Goal: Information Seeking & Learning: Check status

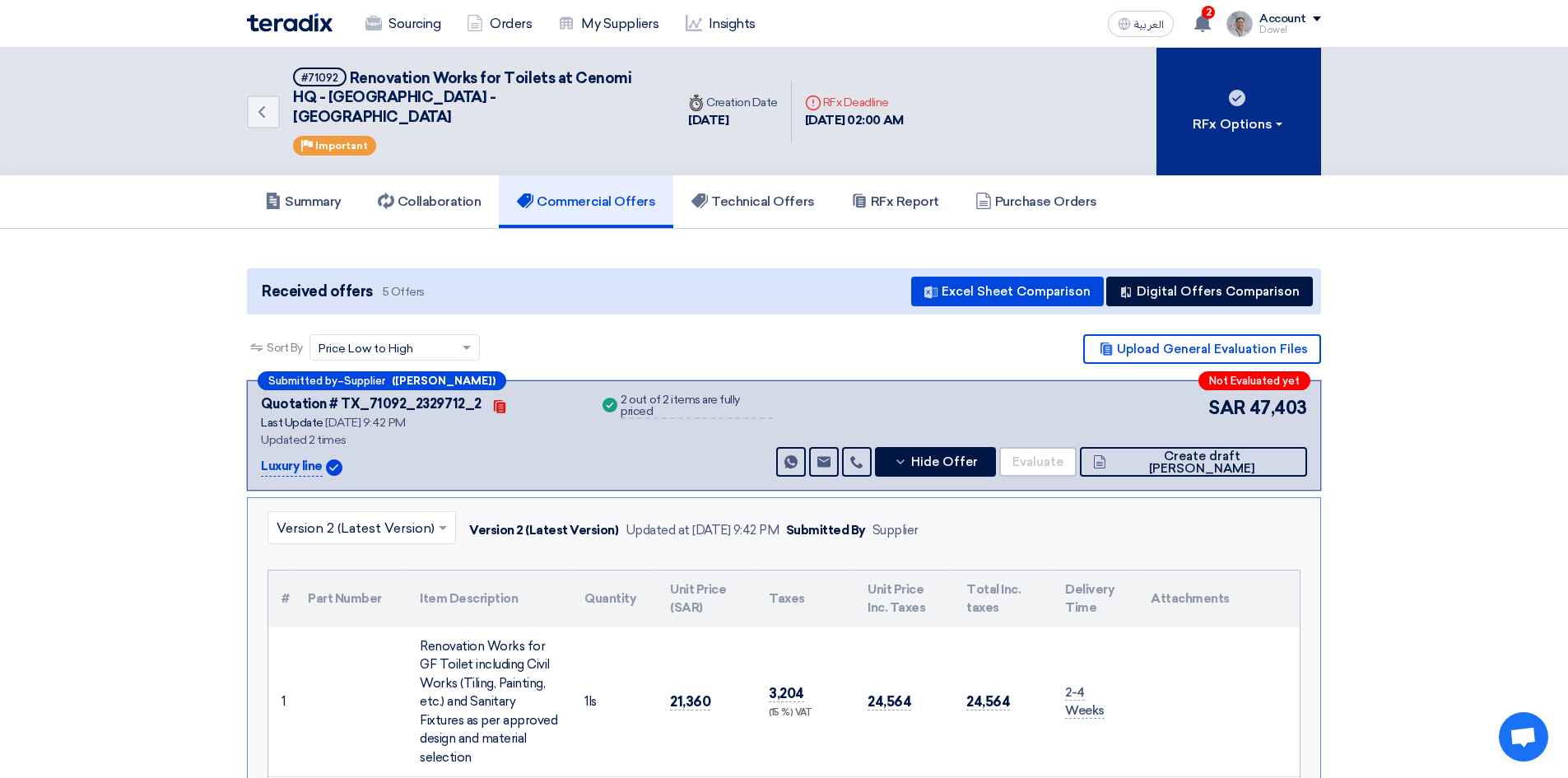
click at [1276, 115] on div "RFx Options" at bounding box center [1239, 124] width 93 height 20
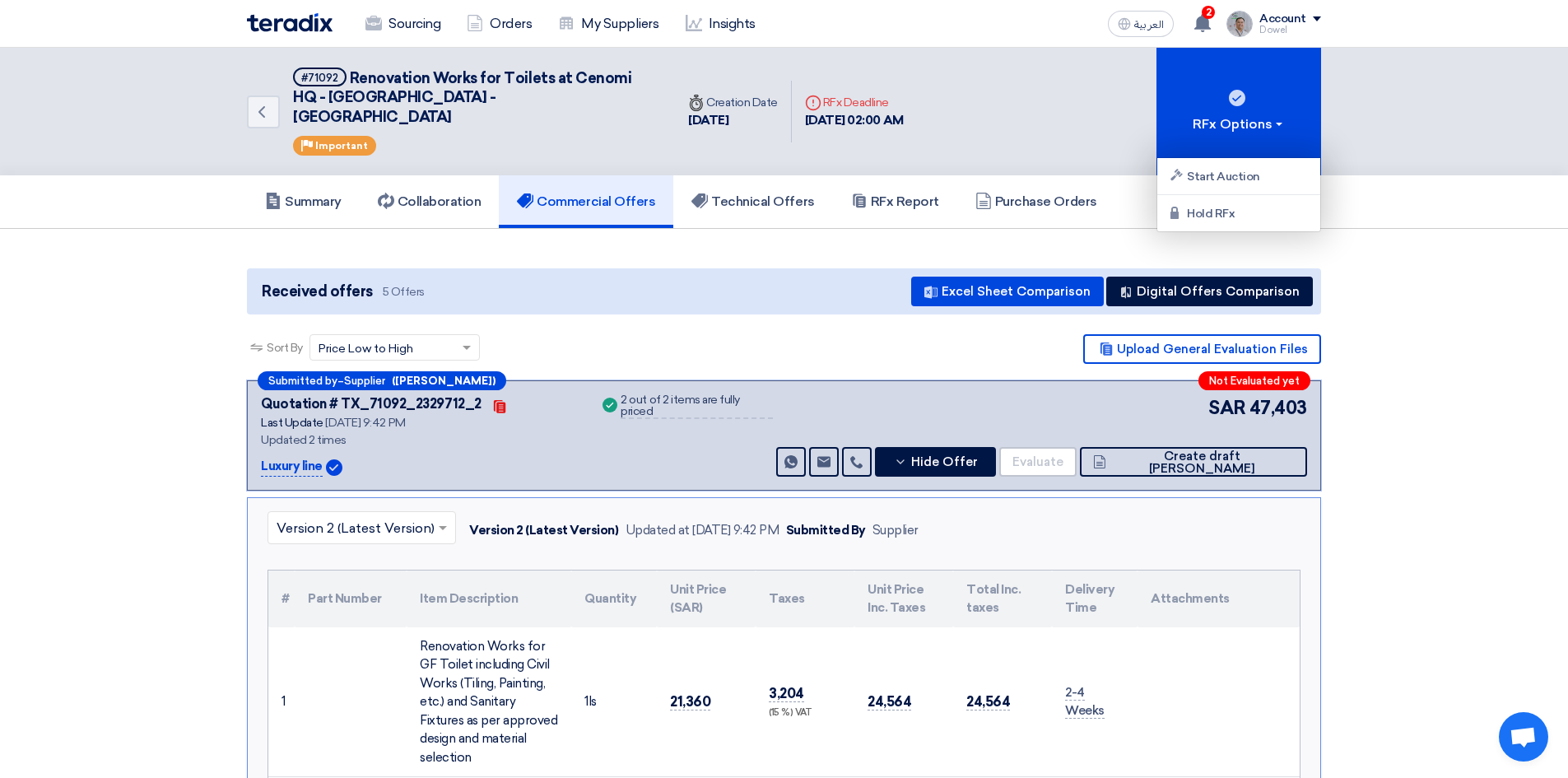
click at [1466, 200] on div "Summary Collaboration Commercial Offers Technical Offers RFx Report Purchase Or…" at bounding box center [784, 203] width 1568 height 54
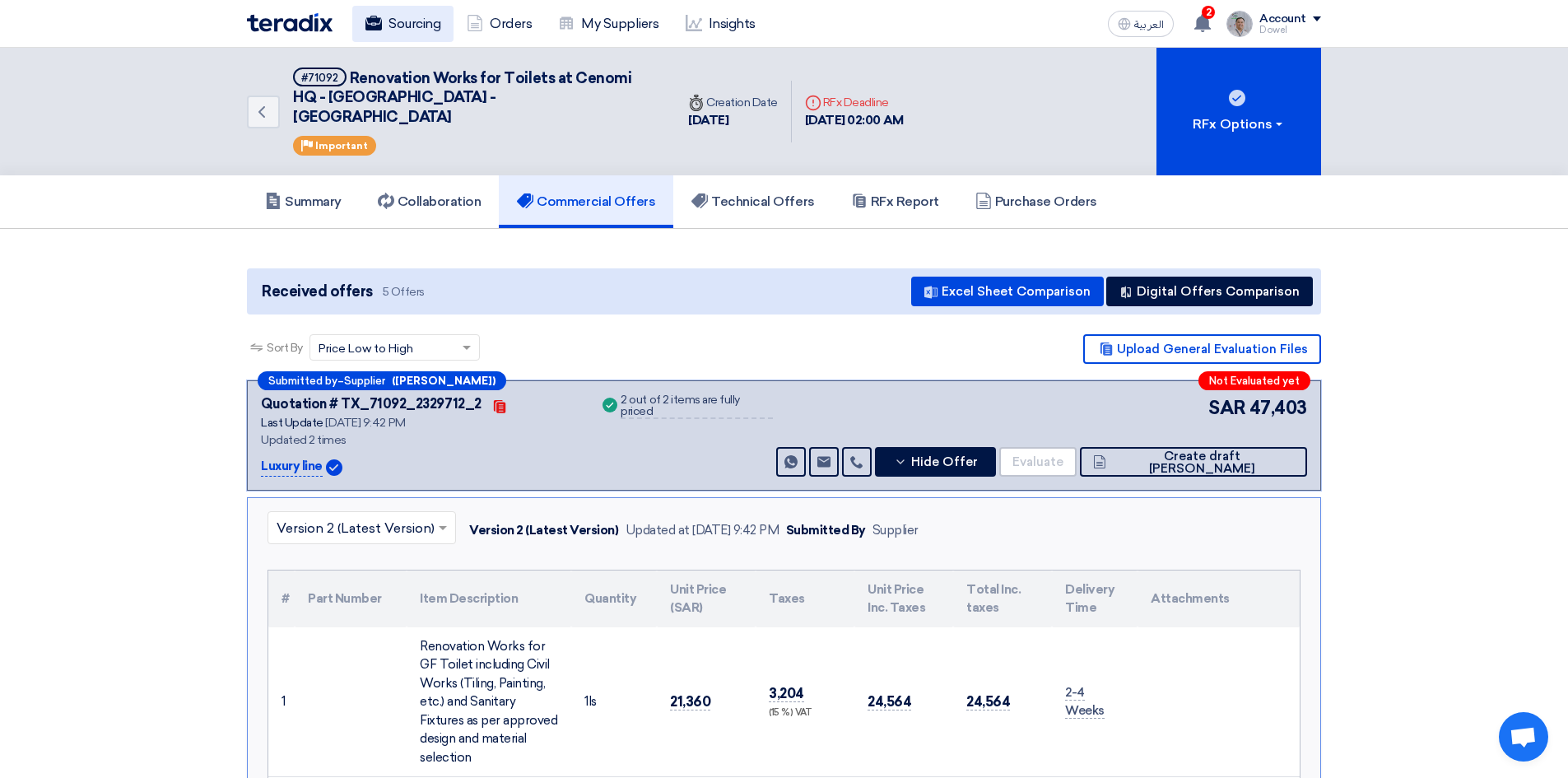
click at [398, 22] on link "Sourcing" at bounding box center [402, 24] width 101 height 37
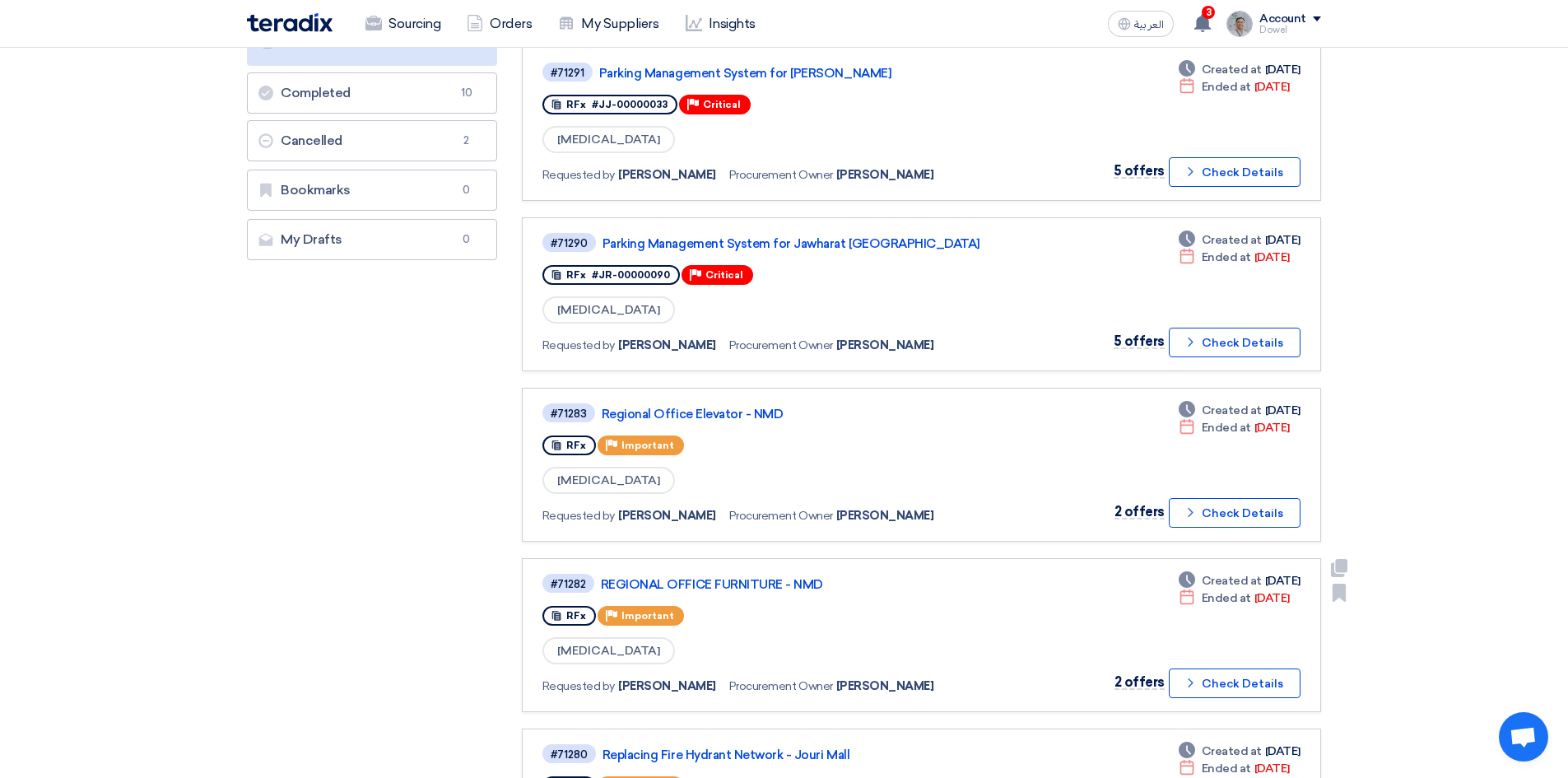
scroll to position [576, 0]
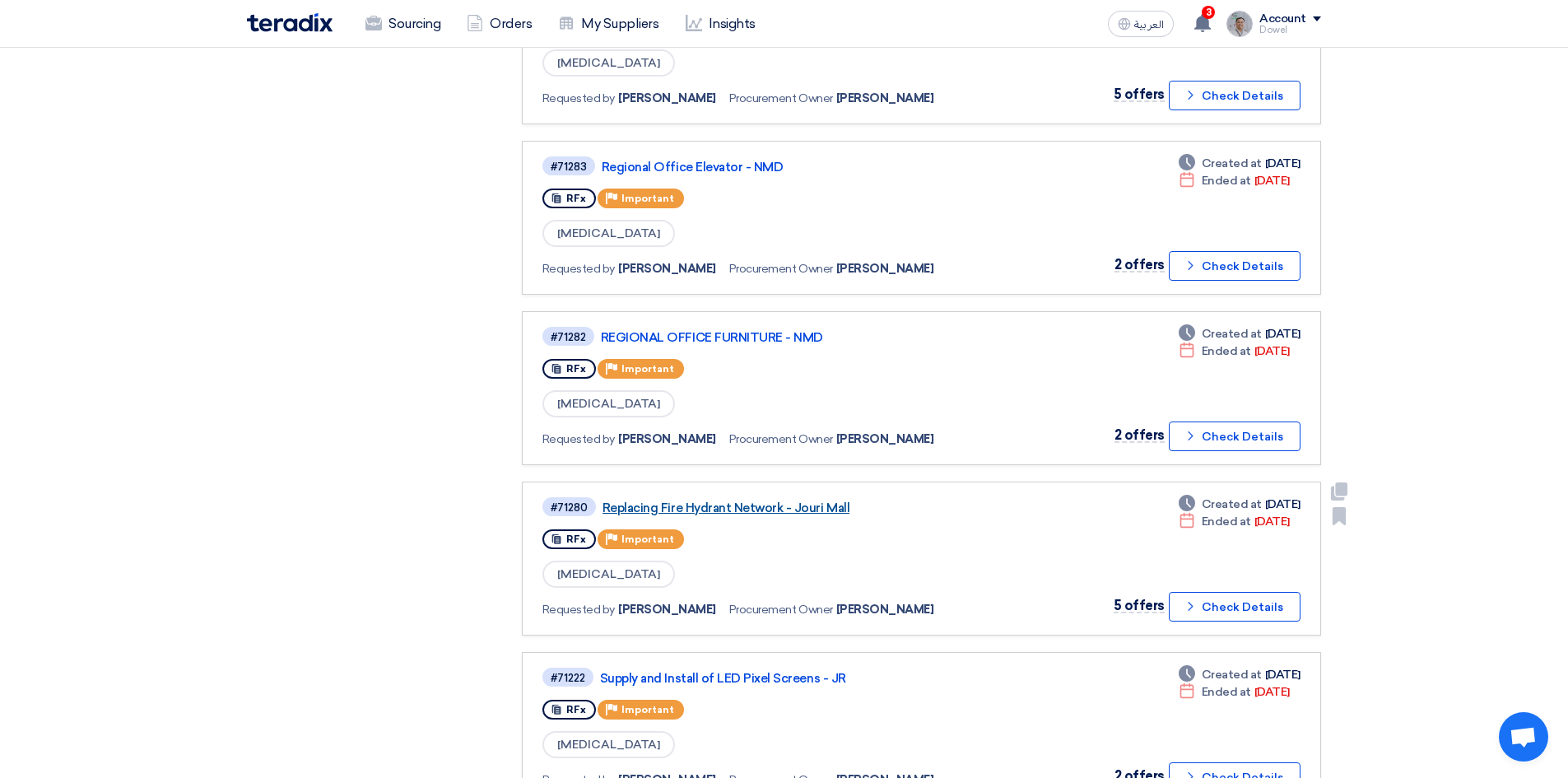
click at [720, 511] on link "Replacing Fire Hydrant Network - Jouri Mall" at bounding box center [807, 508] width 411 height 15
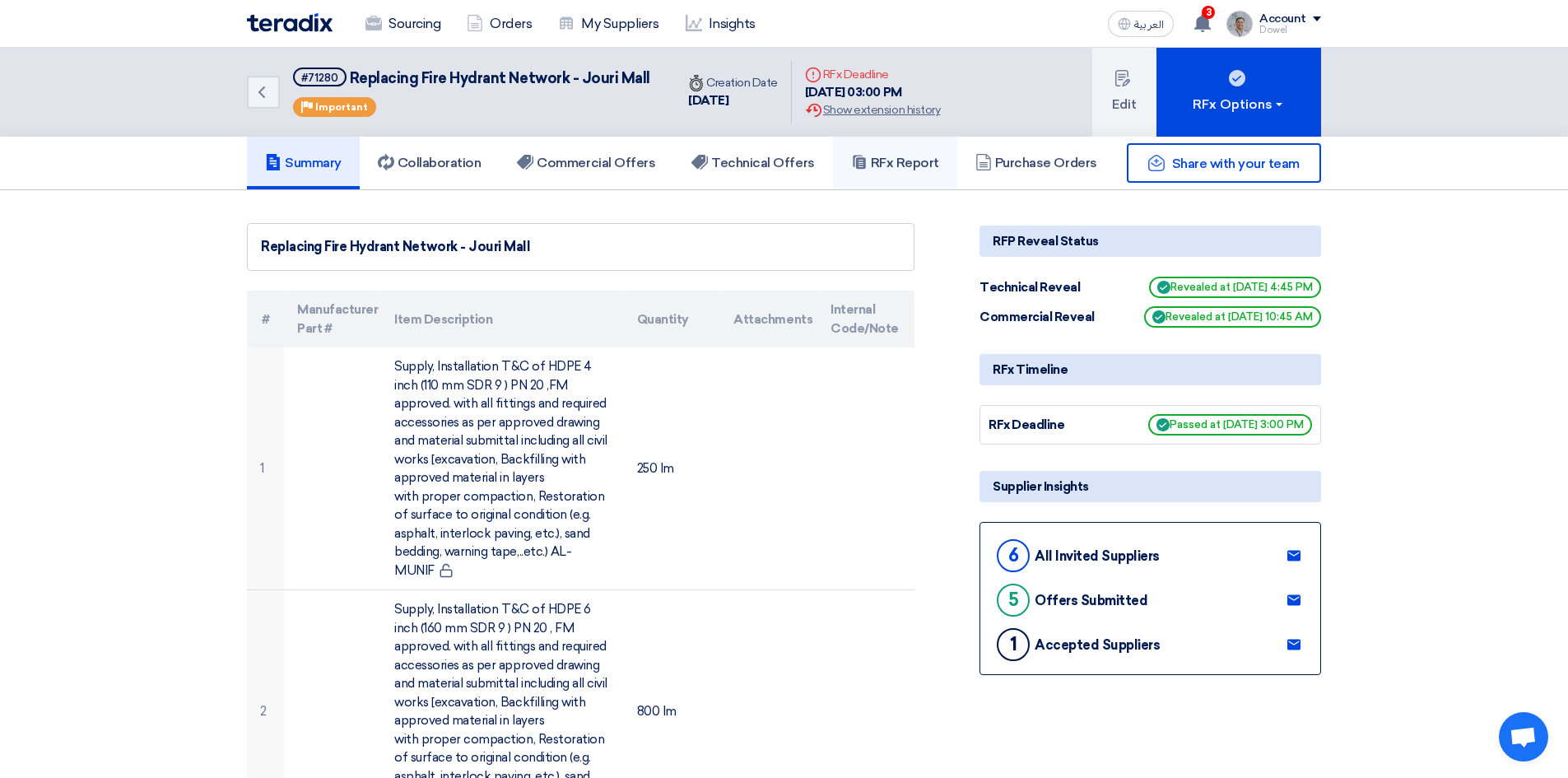
click at [889, 163] on h5 "RFx Report" at bounding box center [894, 163] width 88 height 17
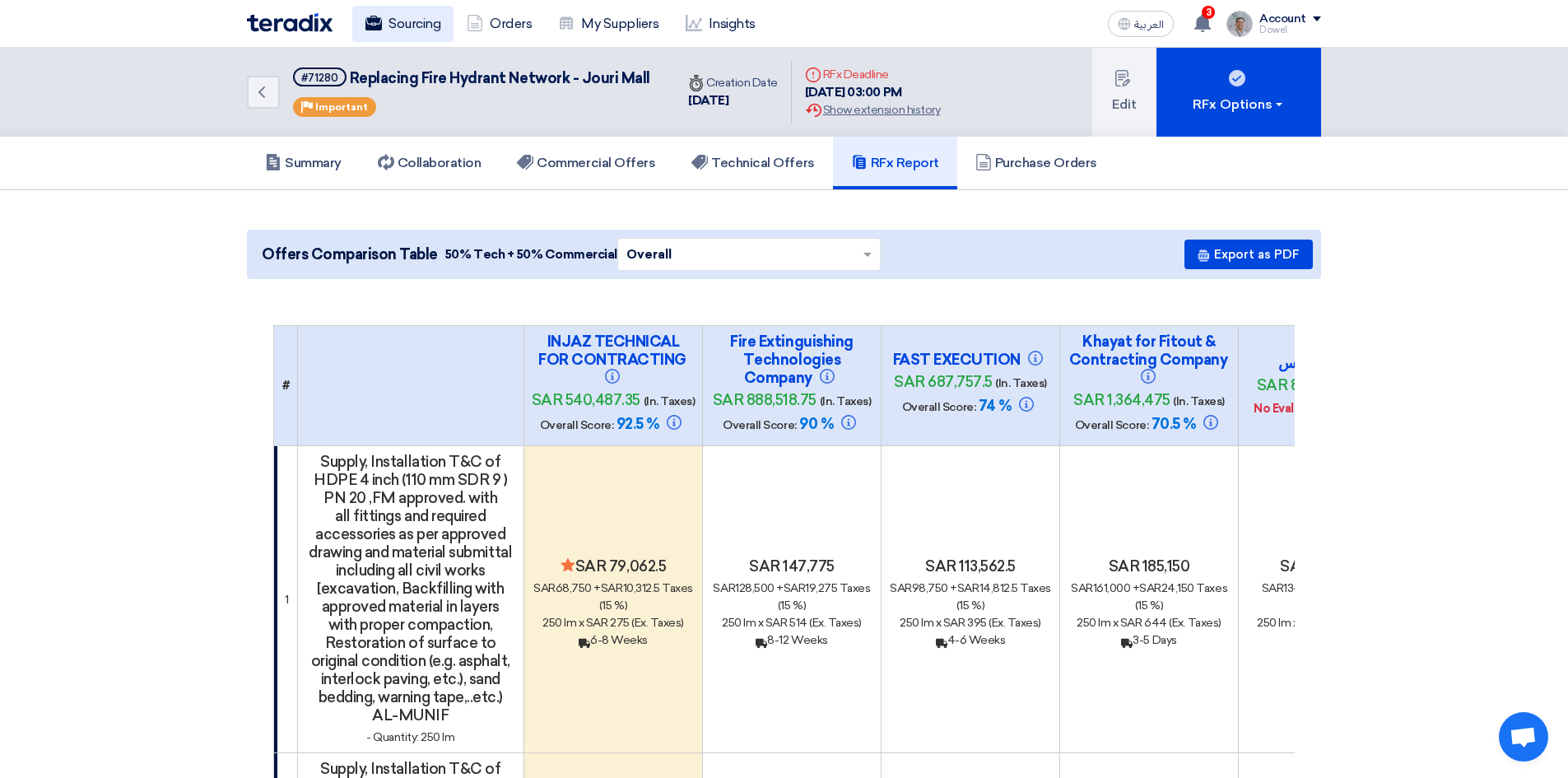
click at [402, 25] on link "Sourcing" at bounding box center [402, 24] width 101 height 37
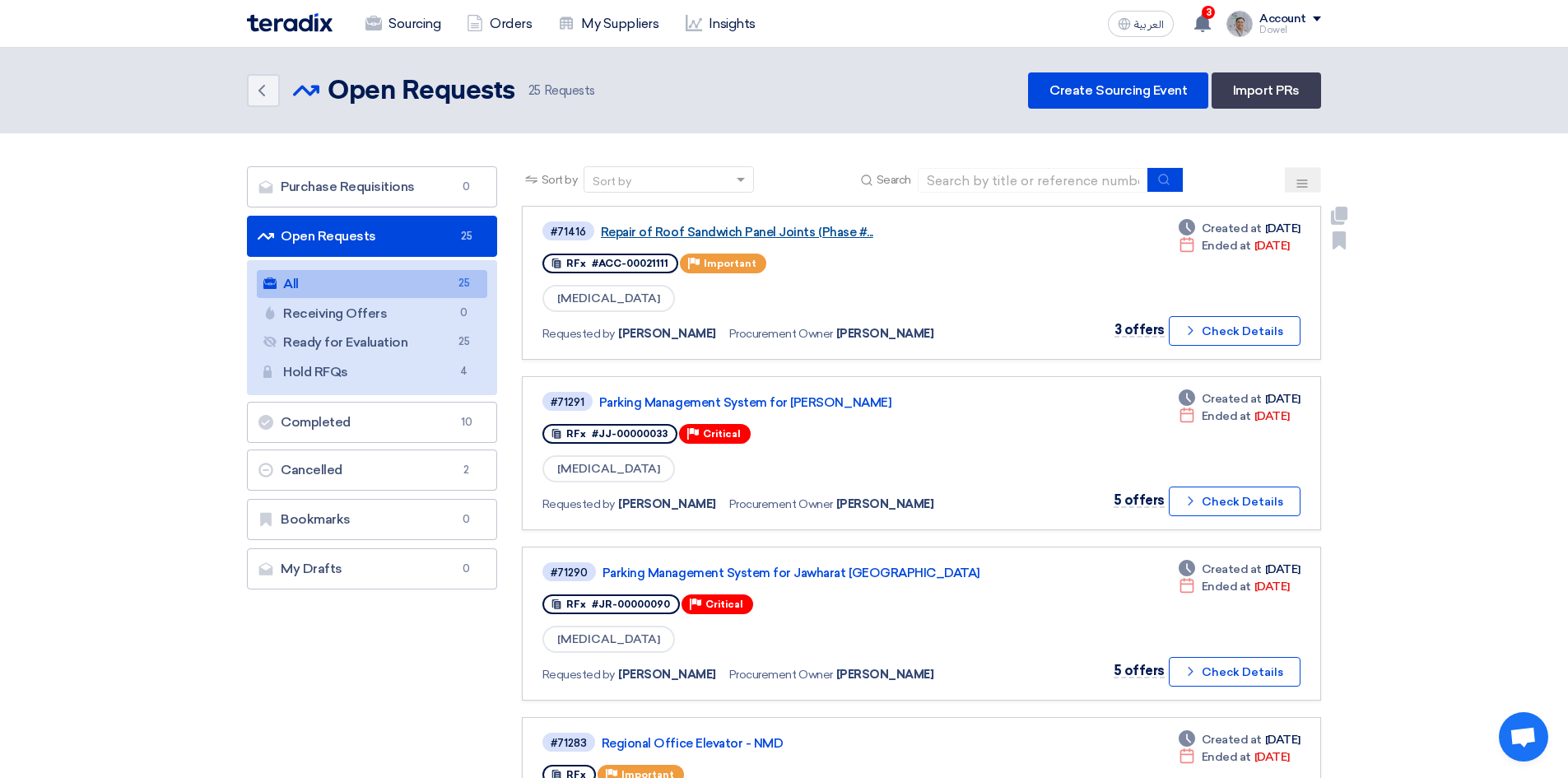
click at [743, 228] on link "Repair of Roof Sandwich Panel Joints (Phase #..." at bounding box center [806, 231] width 411 height 15
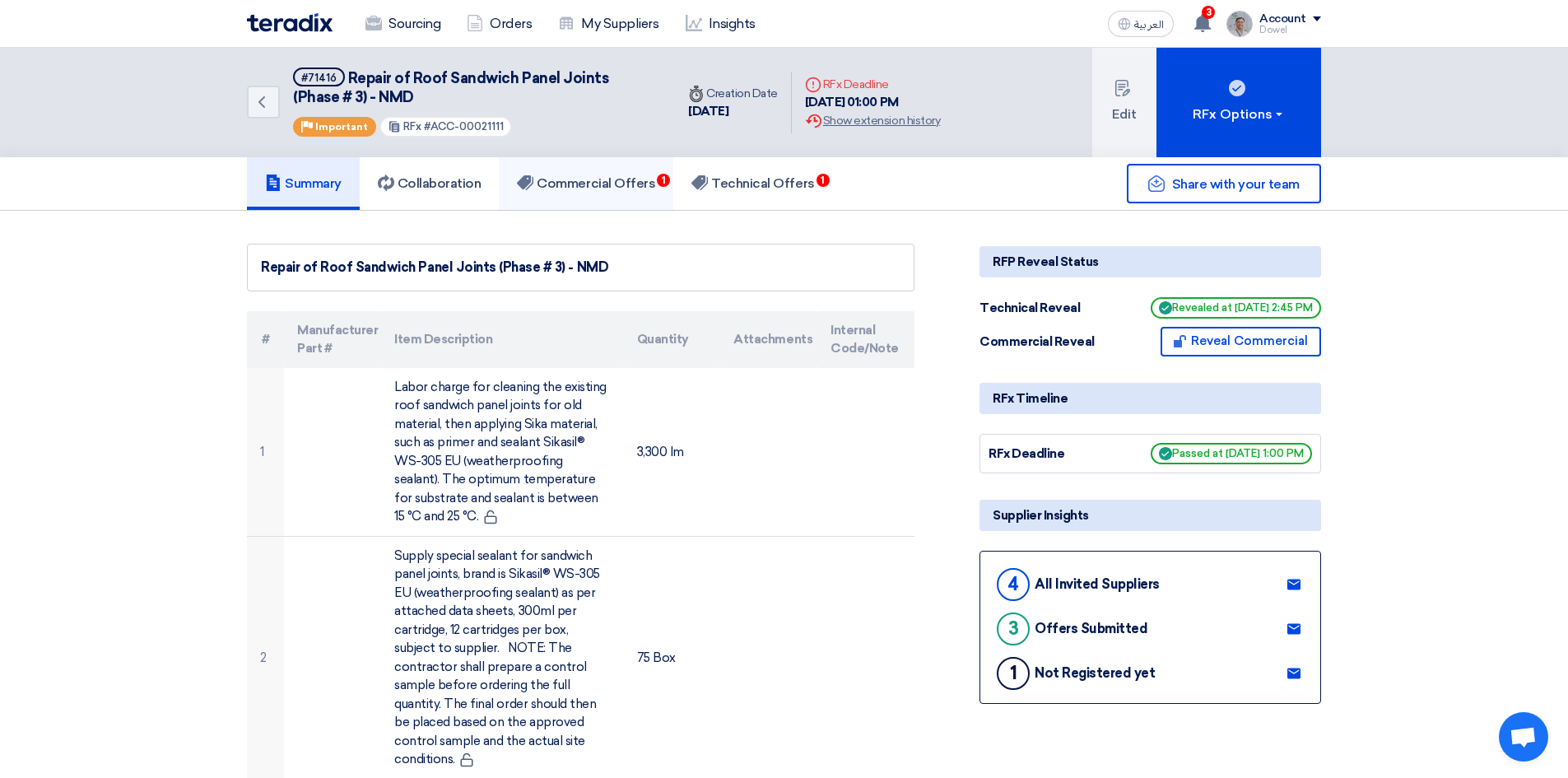
click at [628, 191] on h5 "Commercial Offers 1" at bounding box center [586, 183] width 138 height 17
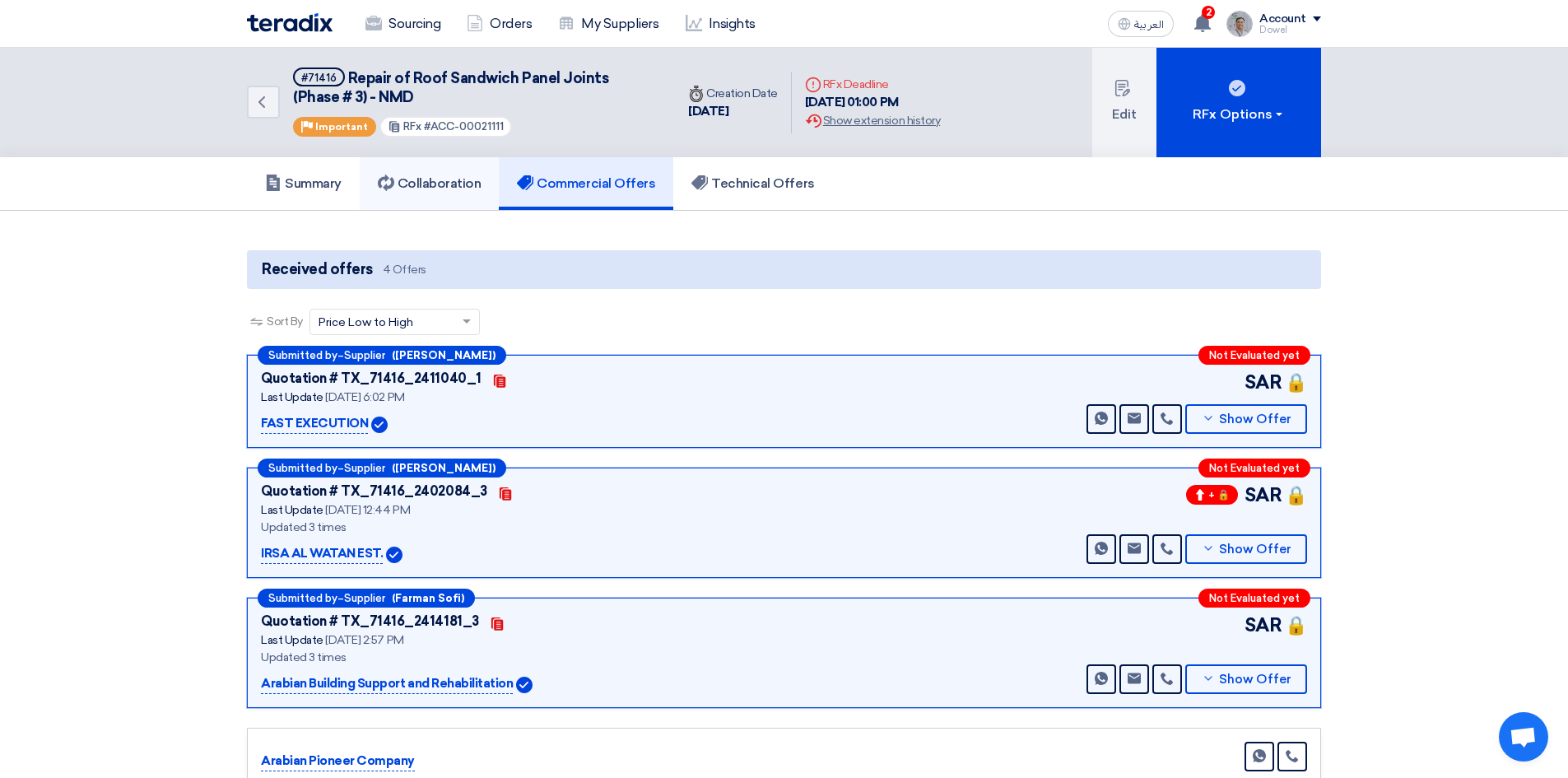
click at [422, 169] on link "Collaboration" at bounding box center [429, 183] width 140 height 53
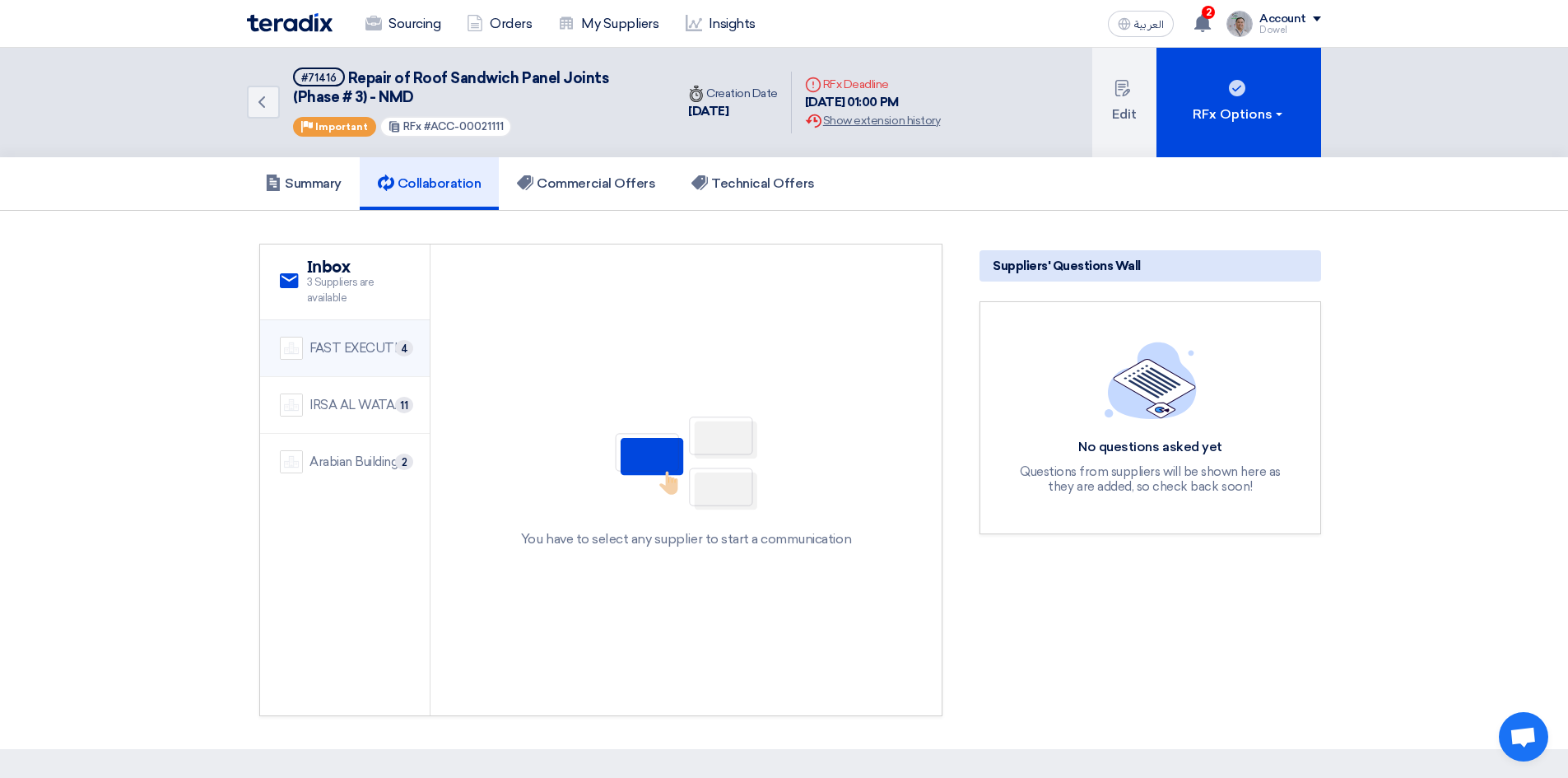
click at [361, 339] on div "FAST EXECUTION" at bounding box center [360, 349] width 101 height 19
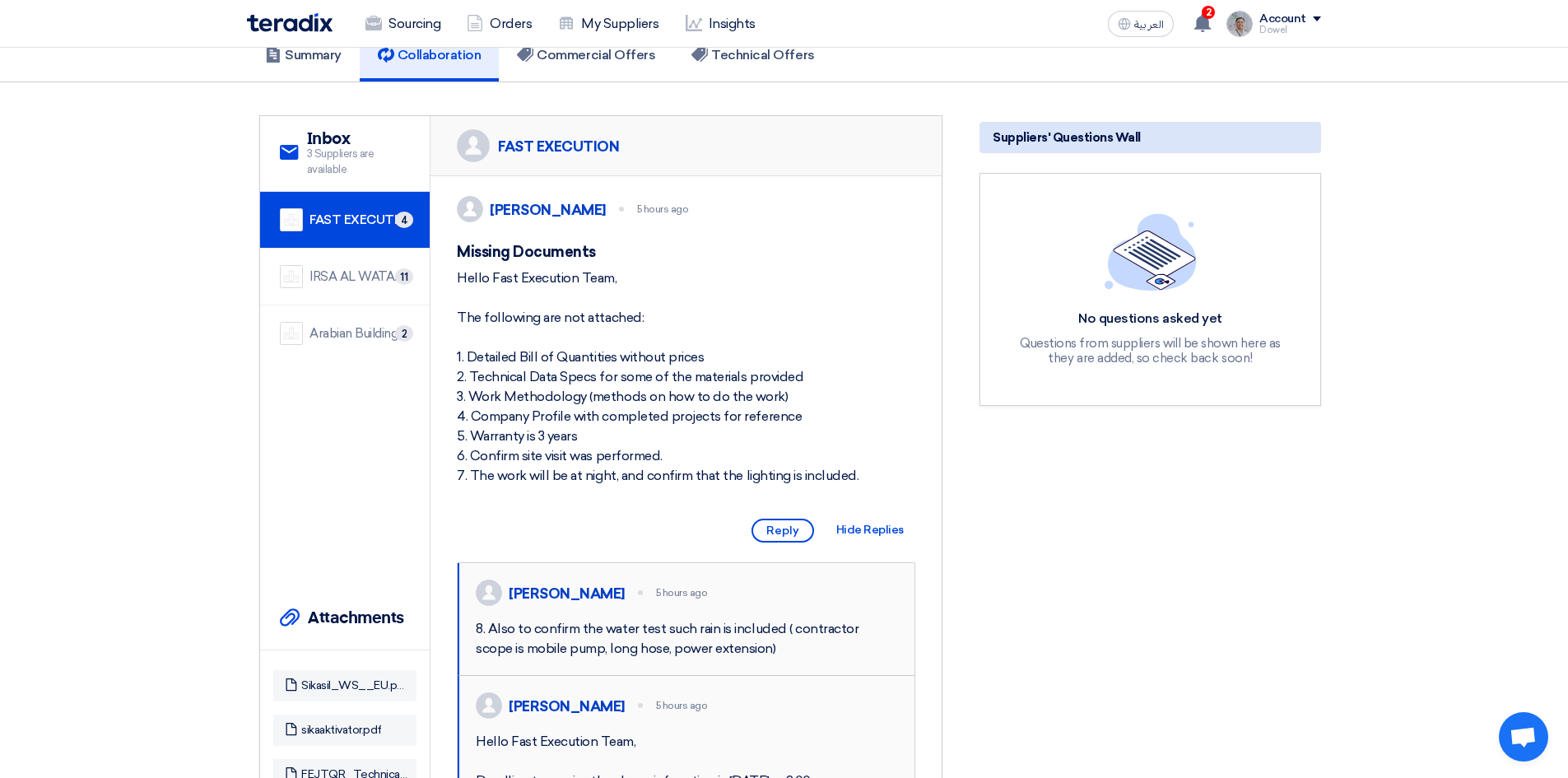
scroll to position [126, 0]
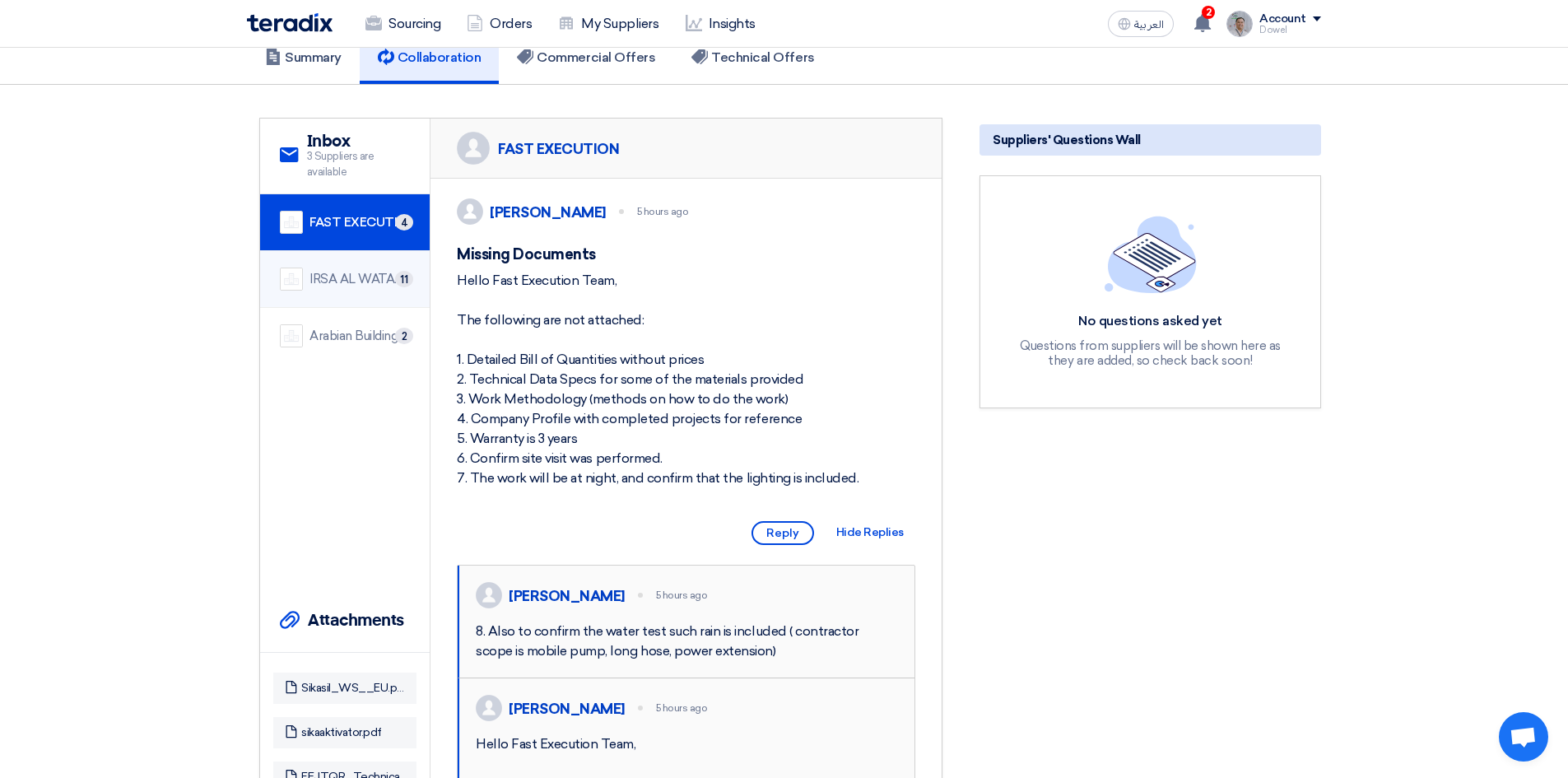
click at [339, 272] on div "IRSA AL WATAN EST." at bounding box center [360, 280] width 101 height 19
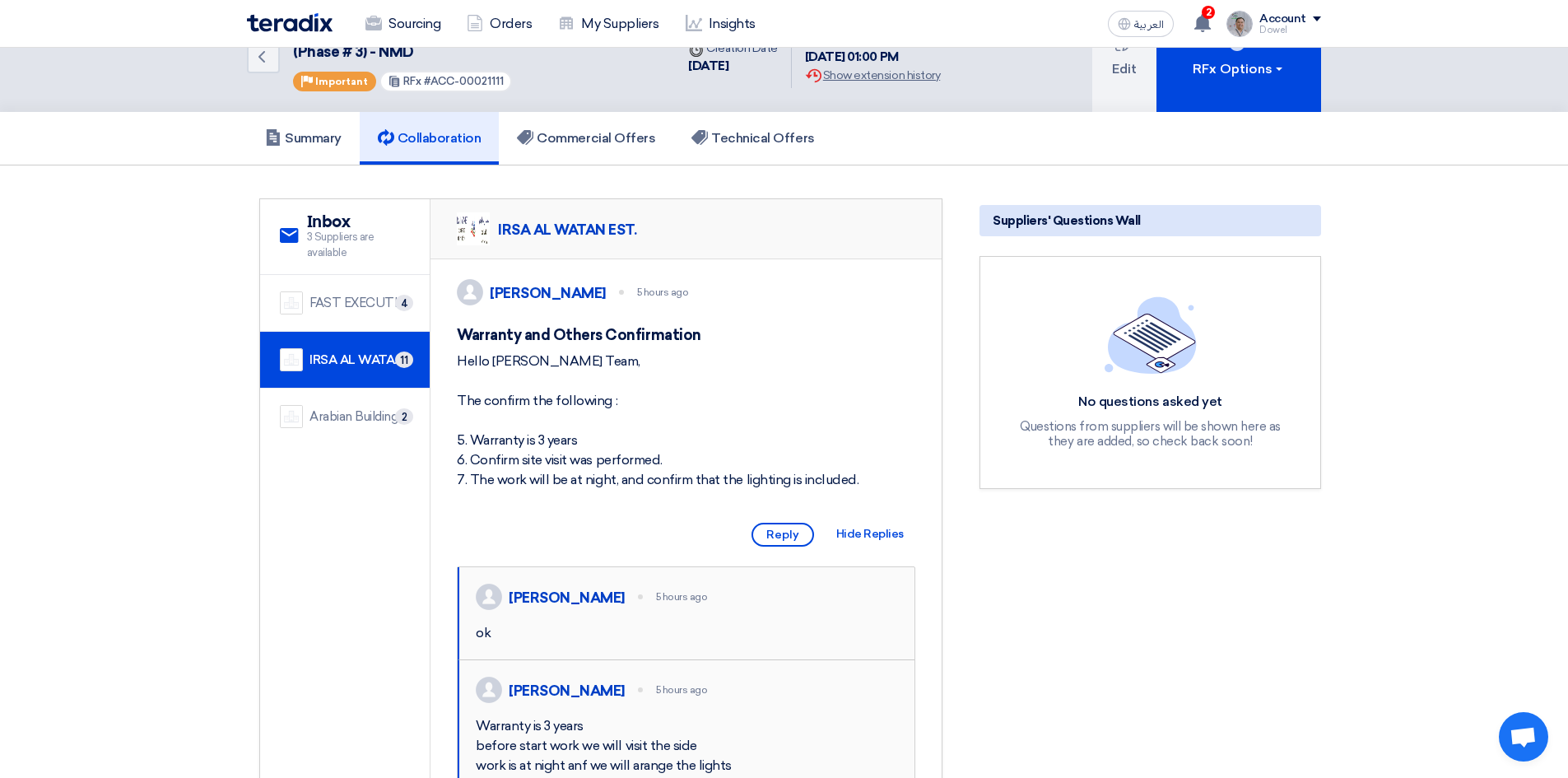
scroll to position [0, 0]
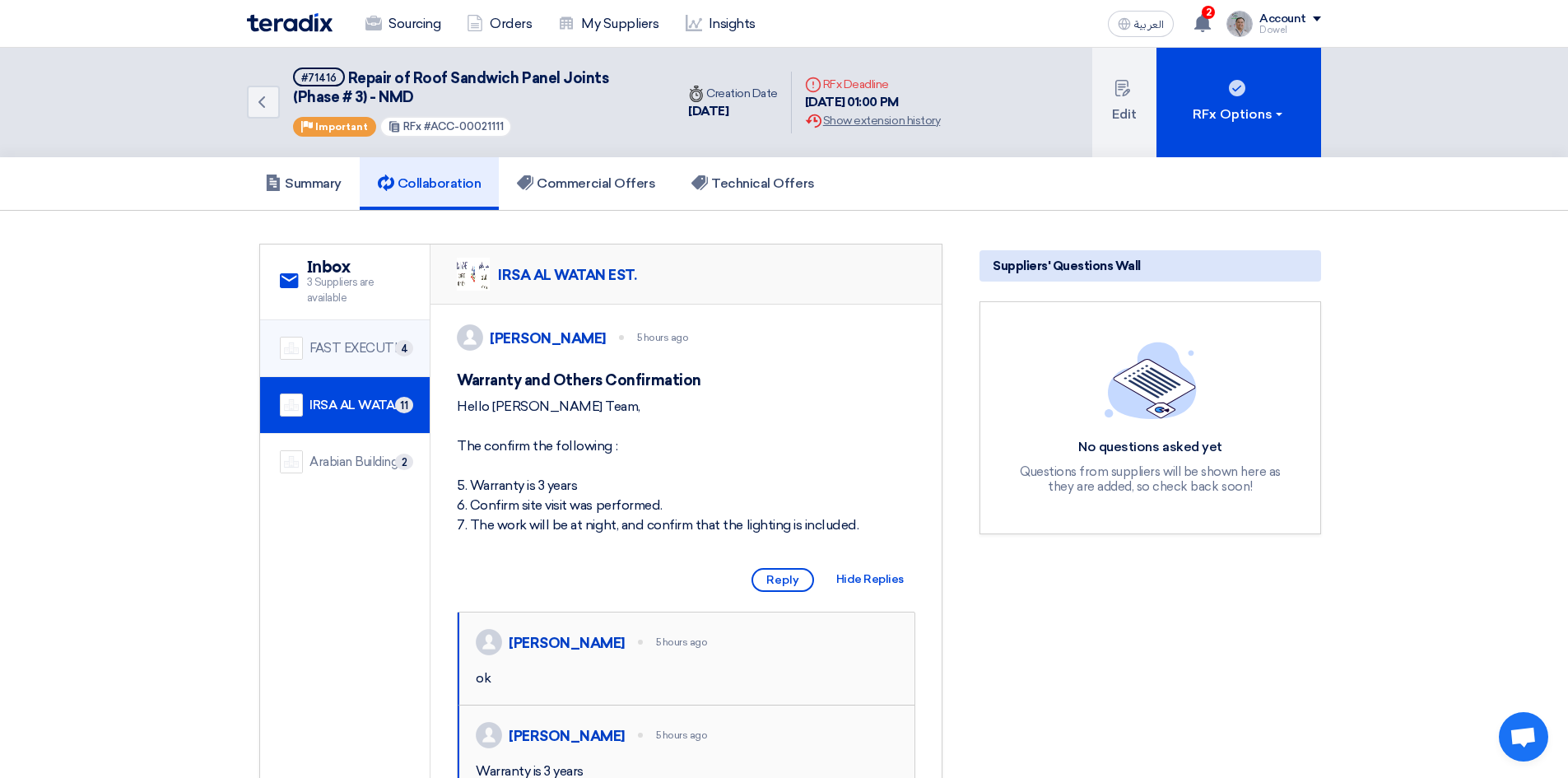
click at [359, 349] on div "FAST EXECUTION" at bounding box center [360, 349] width 101 height 19
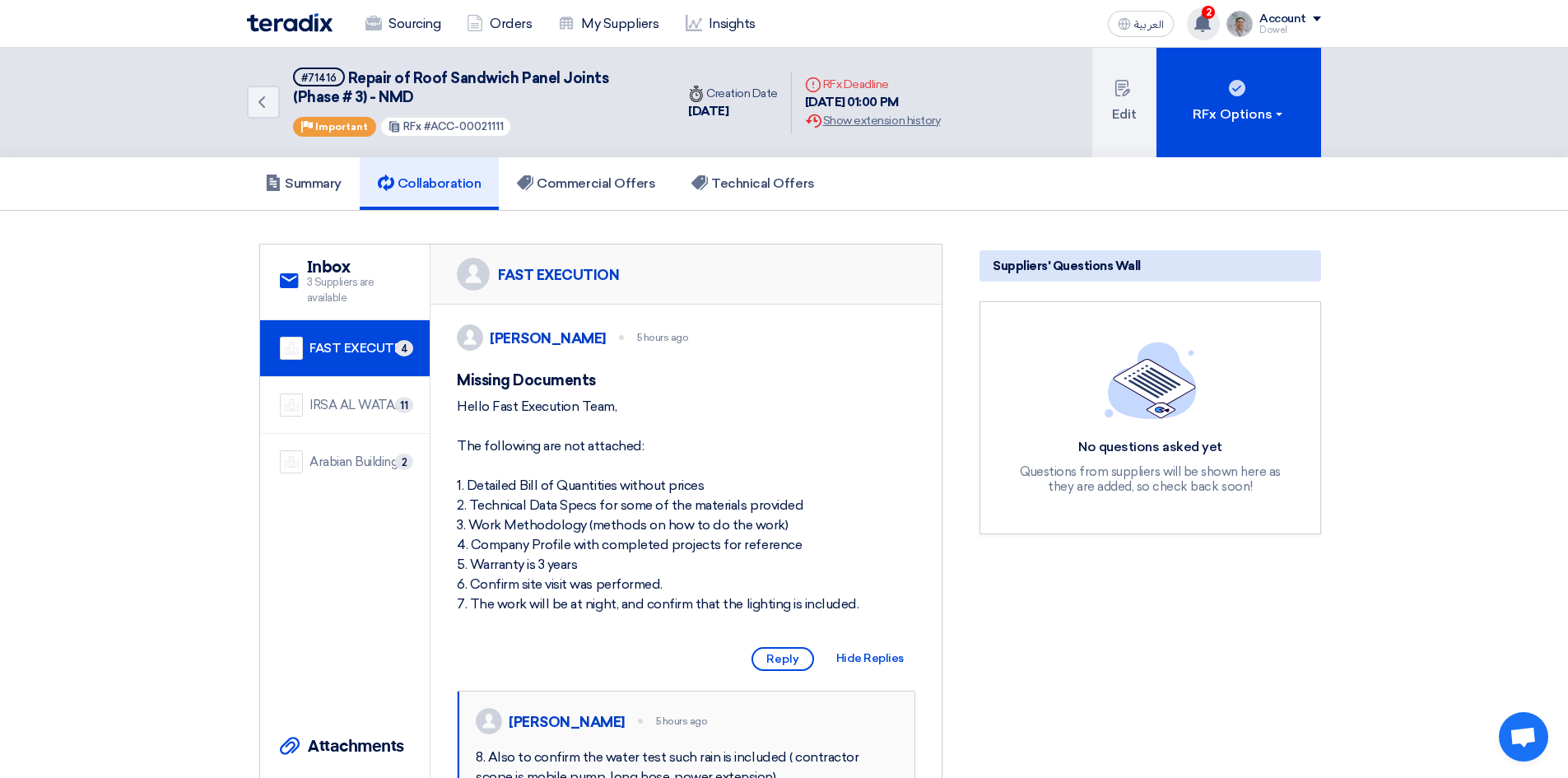
click at [1208, 17] on span "2" at bounding box center [1207, 12] width 13 height 13
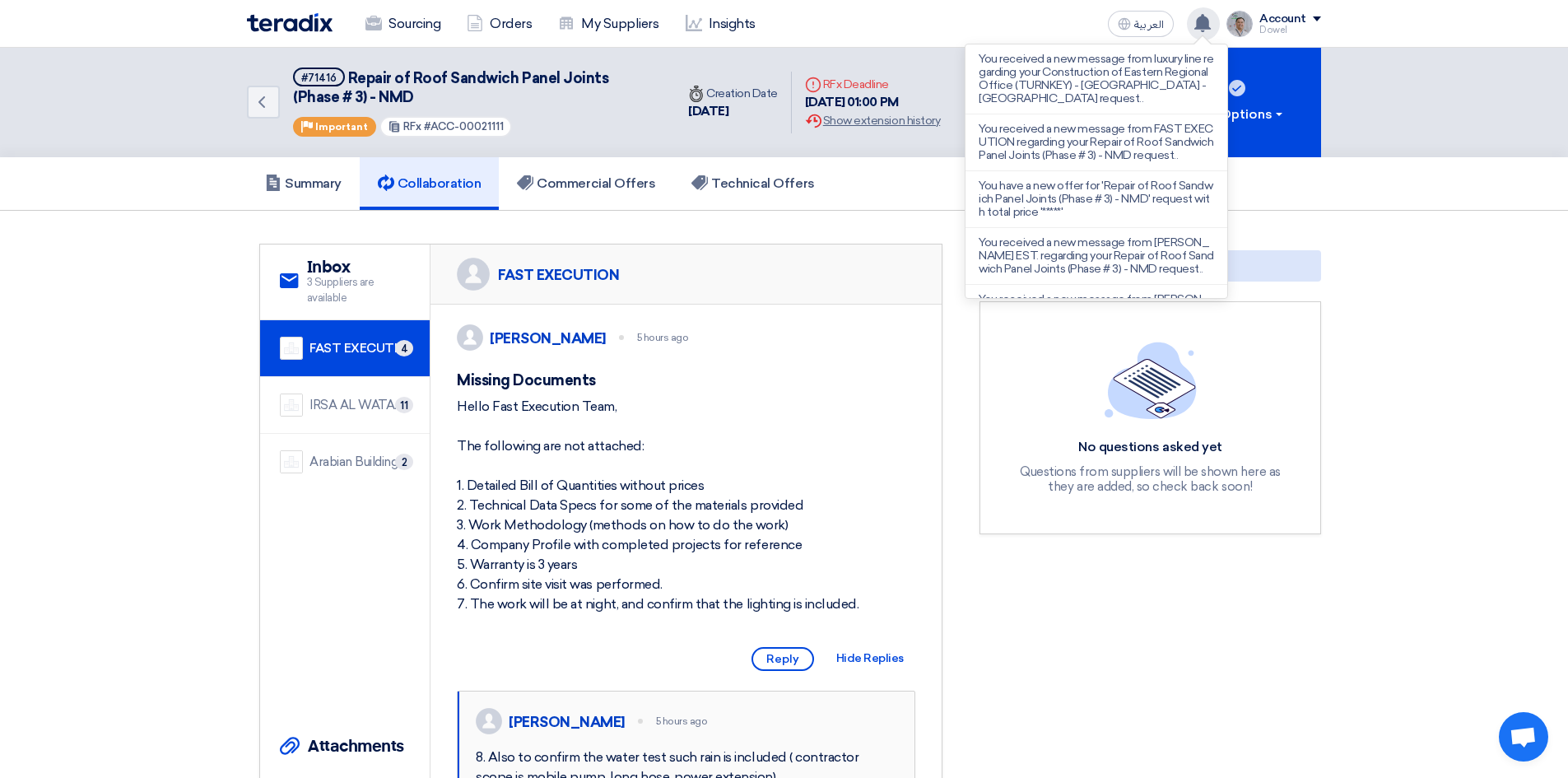
click at [896, 38] on div "Sourcing Orders My Suppliers Insights العربية ع You received a new message from…" at bounding box center [784, 23] width 1099 height 47
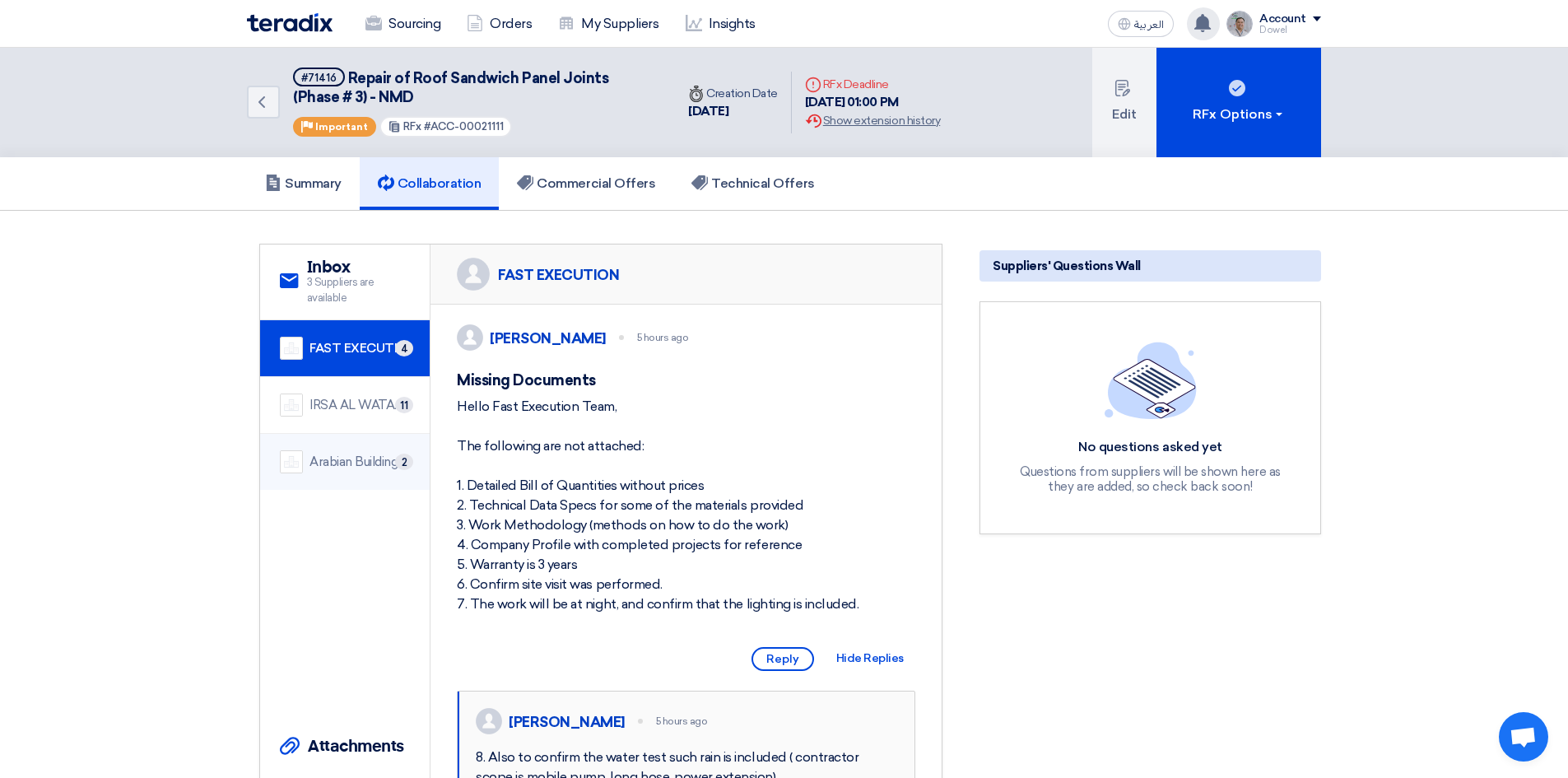
click at [358, 463] on div "Arabian Building Support and Rehabilitation" at bounding box center [360, 462] width 101 height 19
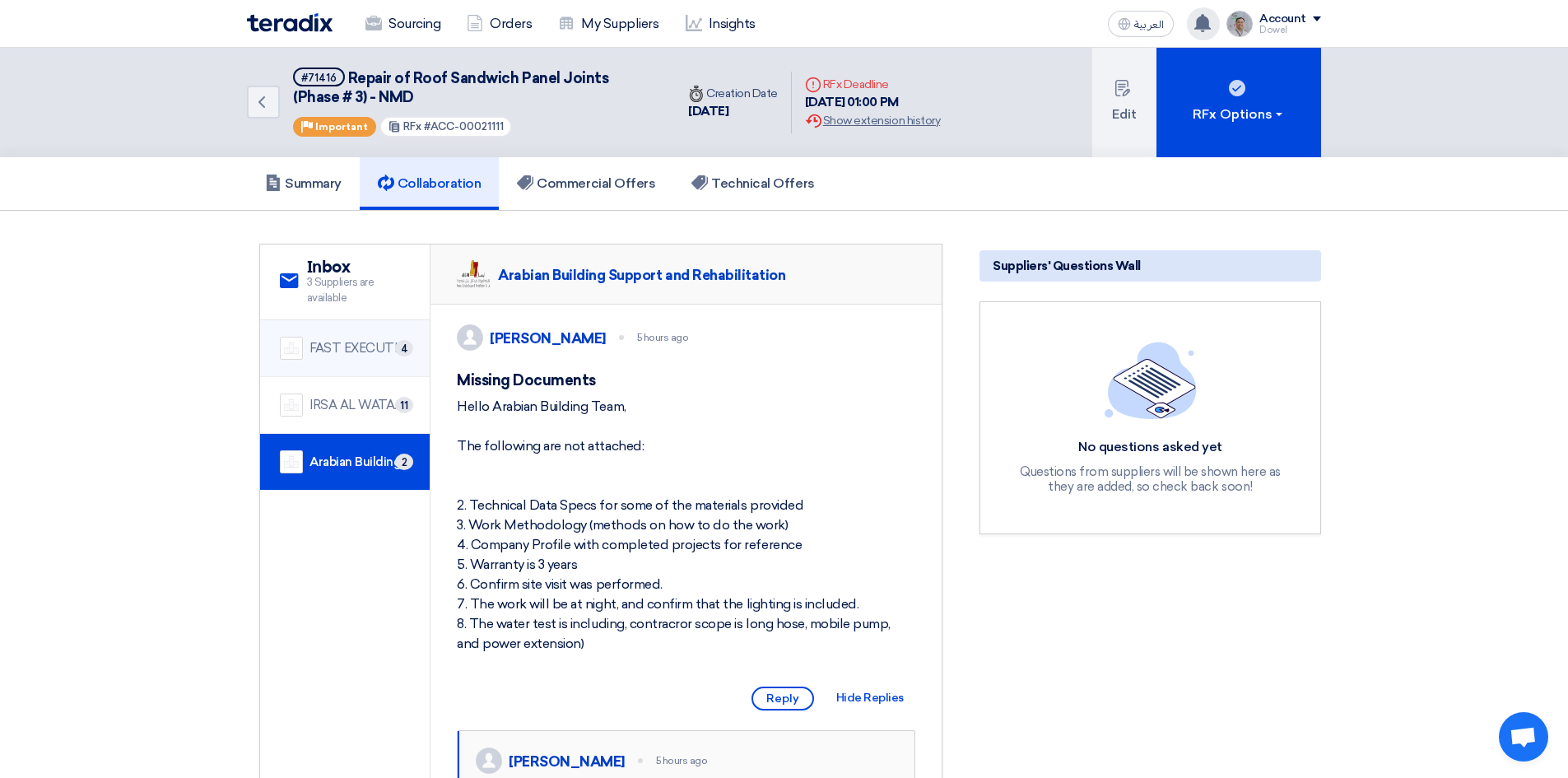
click at [332, 336] on div "FAST EXECUTION 4" at bounding box center [345, 348] width 130 height 23
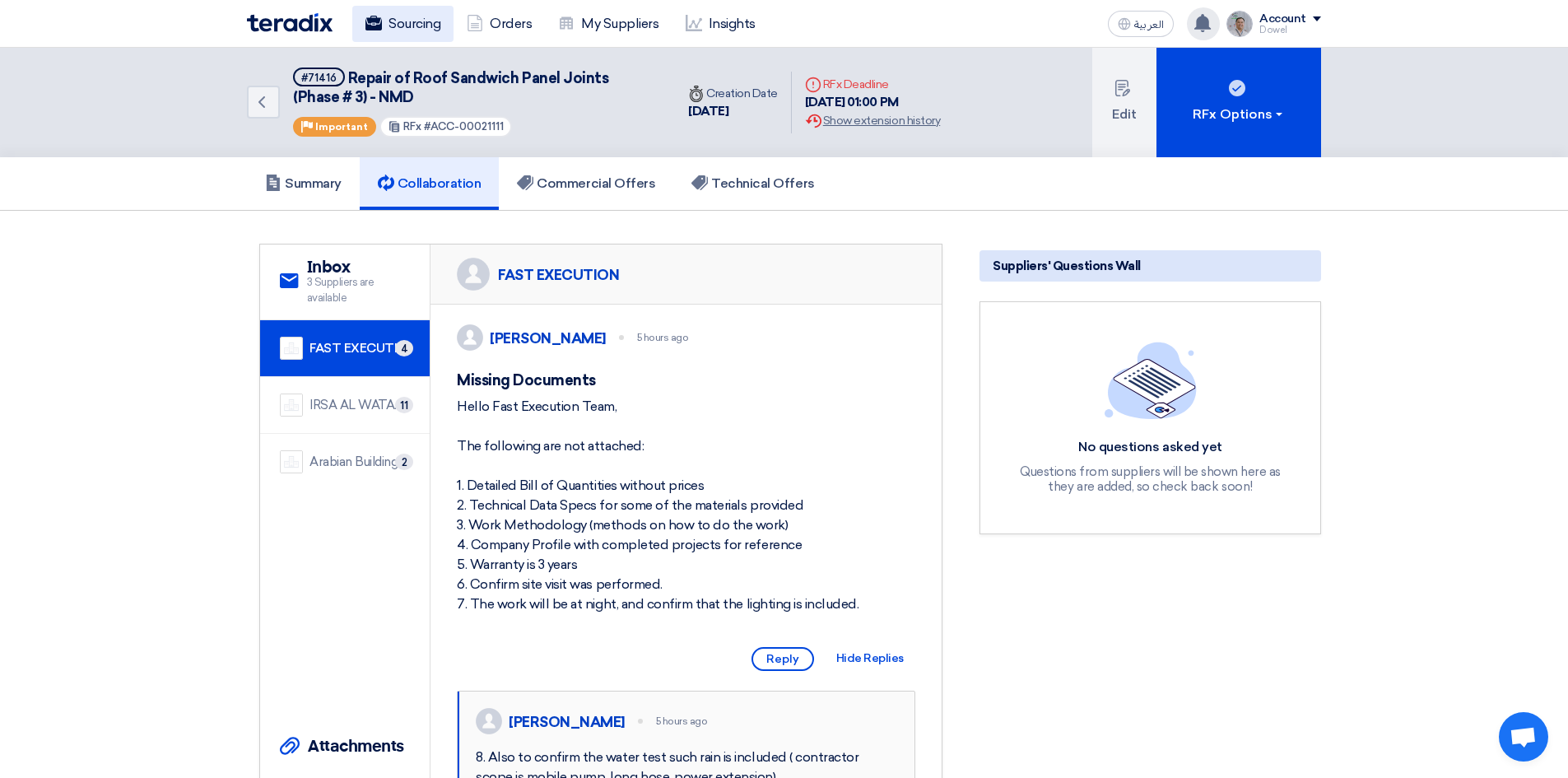
click at [400, 16] on link "Sourcing" at bounding box center [402, 24] width 101 height 37
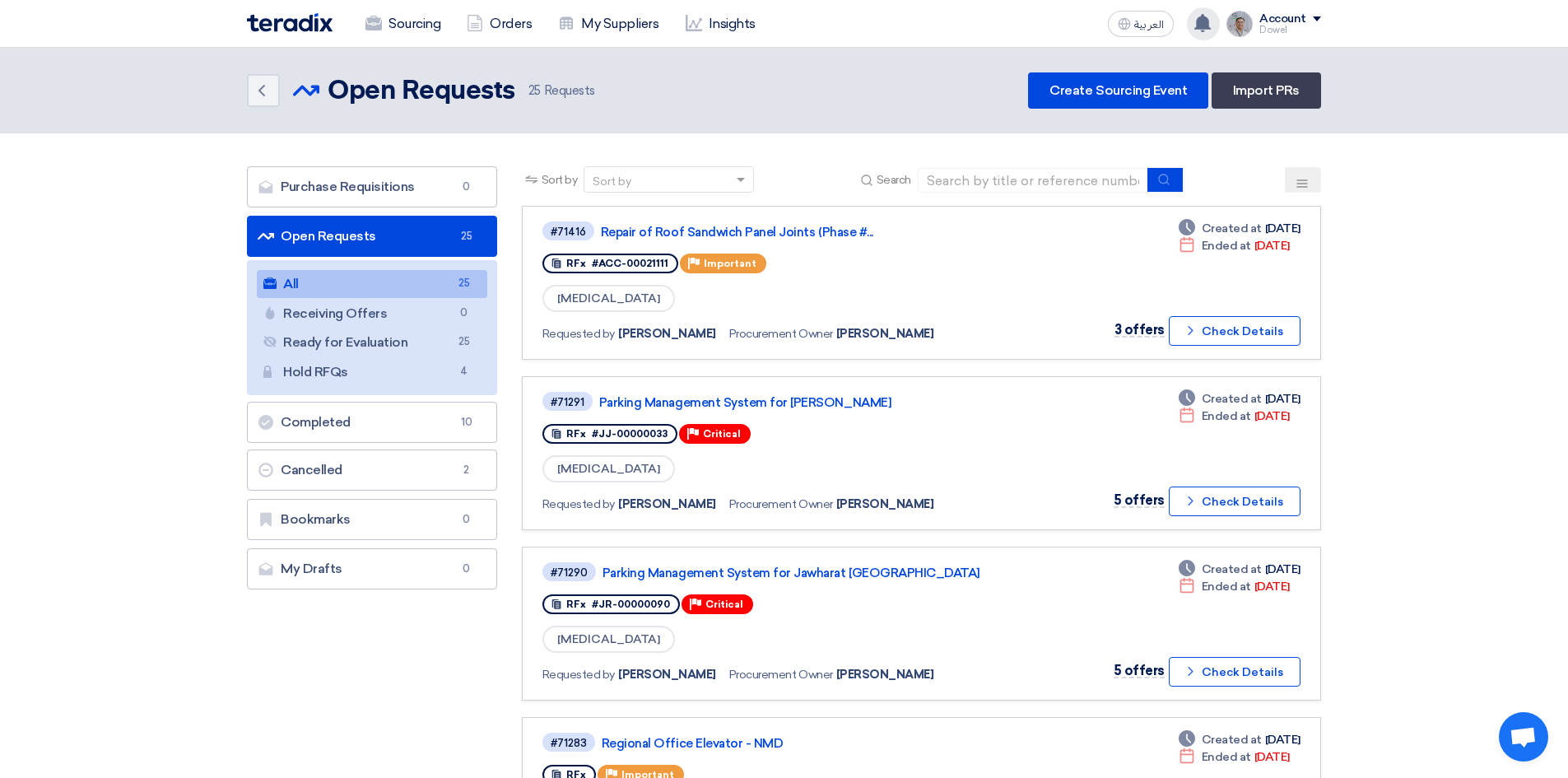
click at [1194, 27] on div "You received a new message from luxury line regarding your Construction of East…" at bounding box center [1203, 24] width 33 height 33
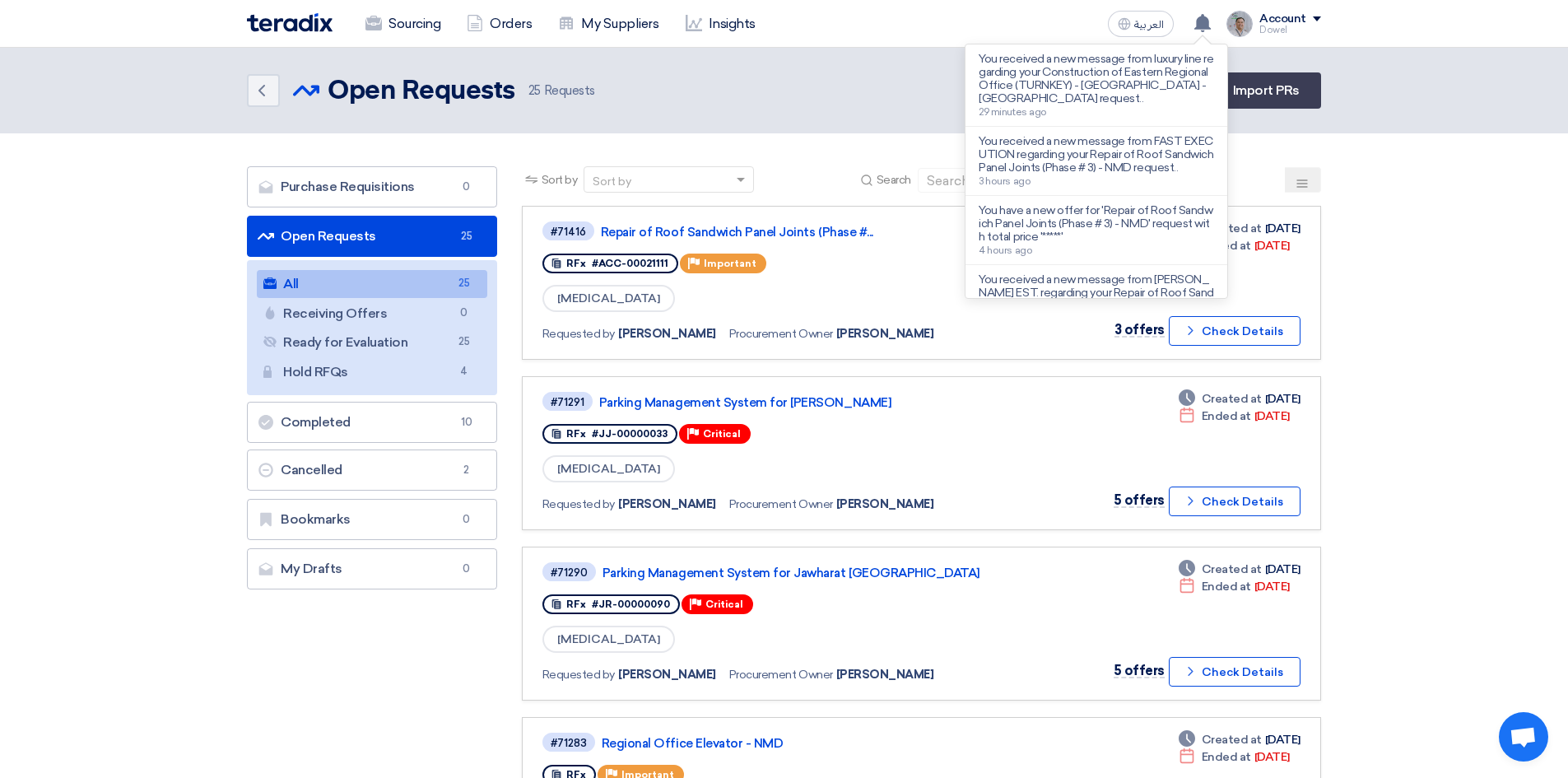
click at [815, 101] on div "Back Open Requests Open Requests 25 Requests Create Sourcing Event Import PRs" at bounding box center [784, 90] width 1074 height 37
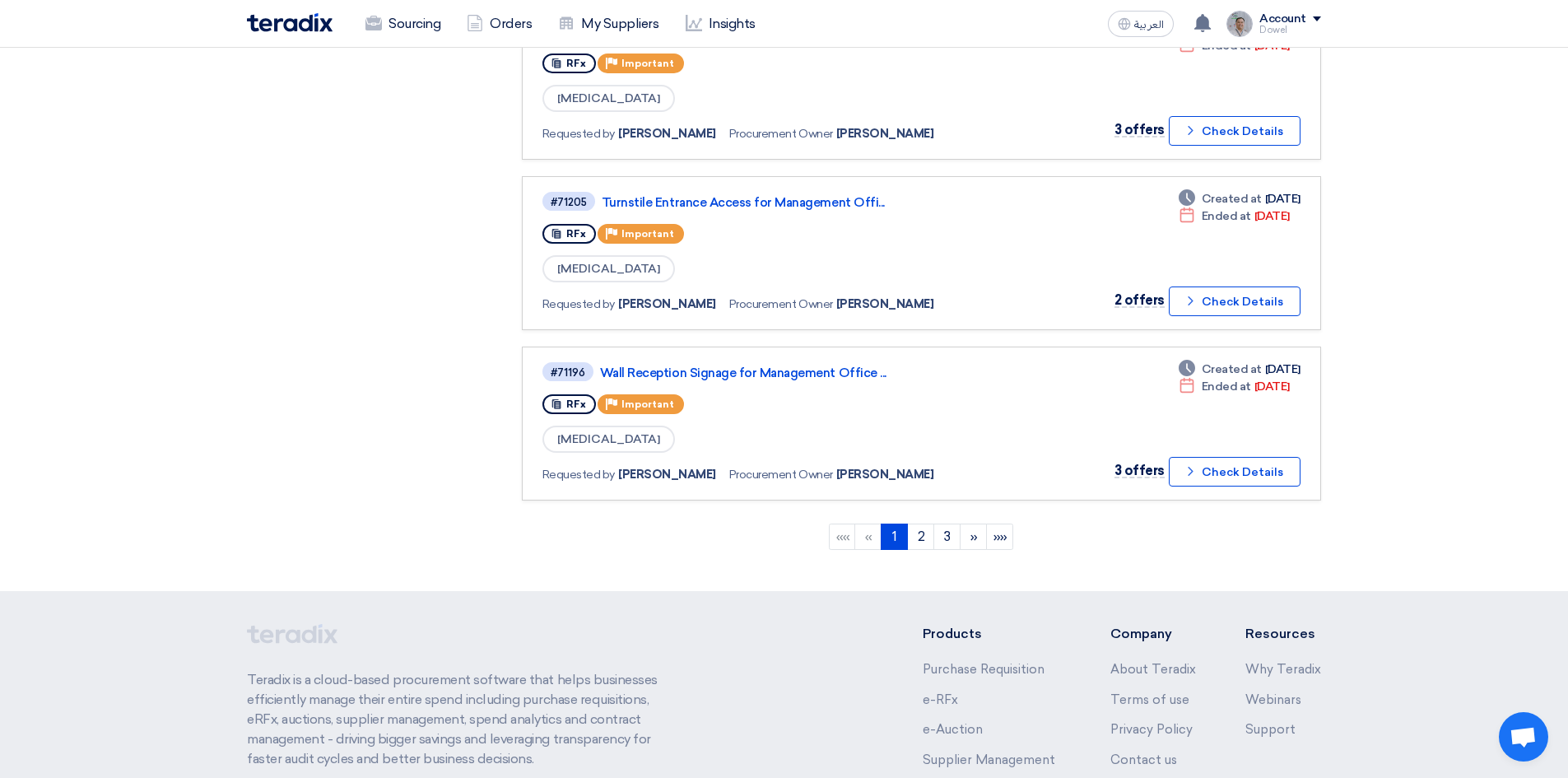
scroll to position [1400, 0]
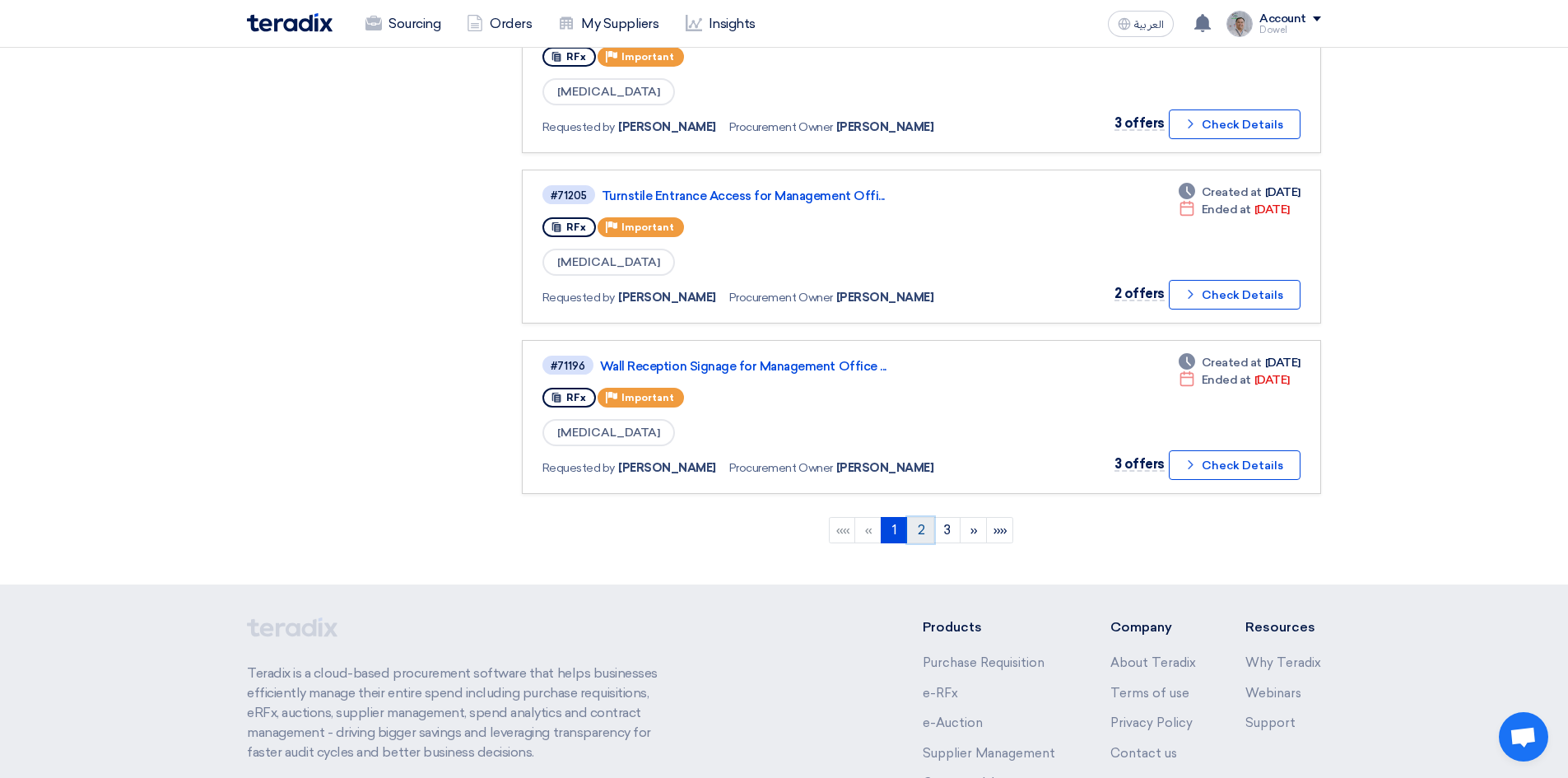
click at [915, 531] on link "2" at bounding box center [920, 530] width 27 height 26
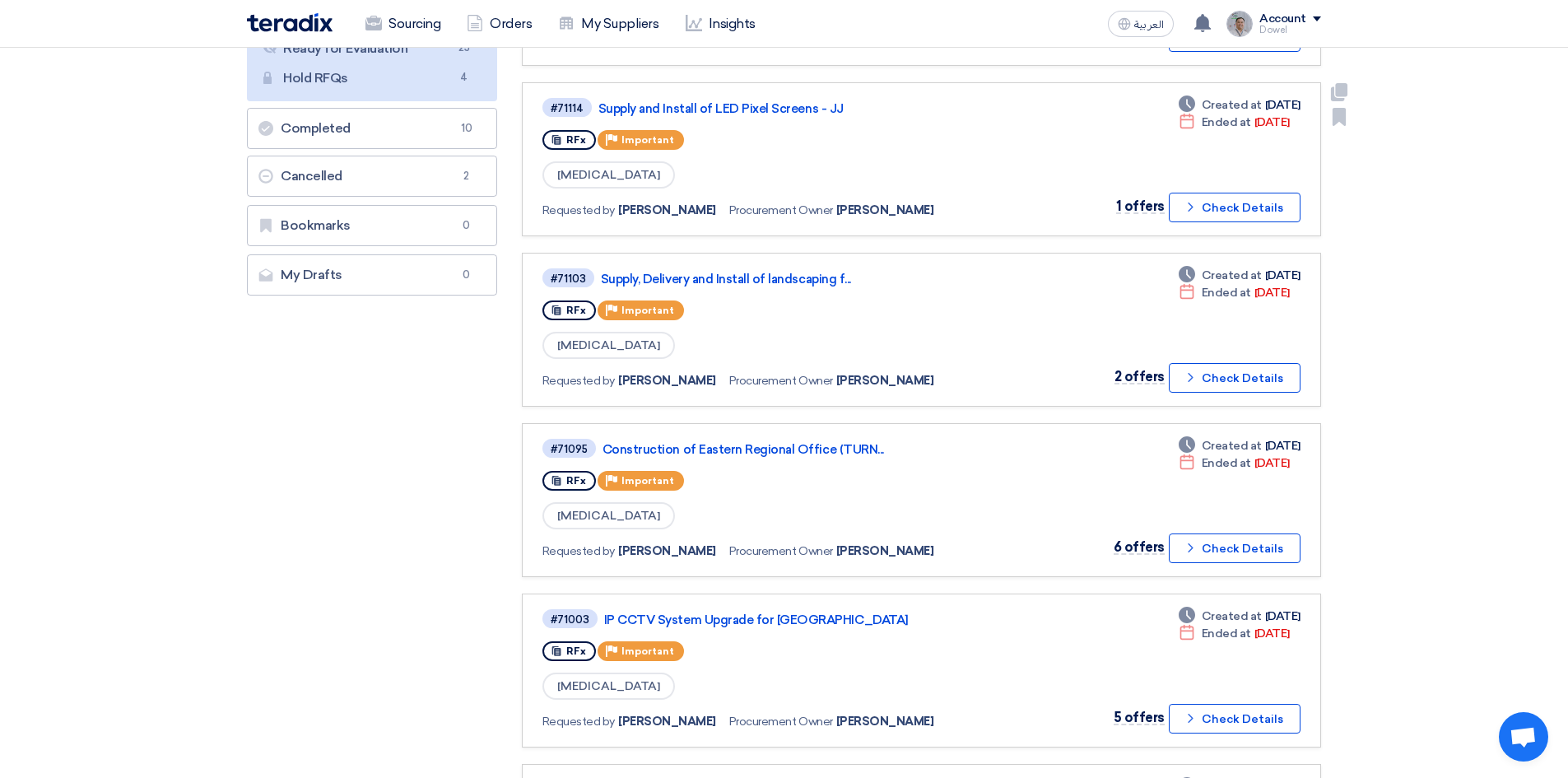
scroll to position [329, 0]
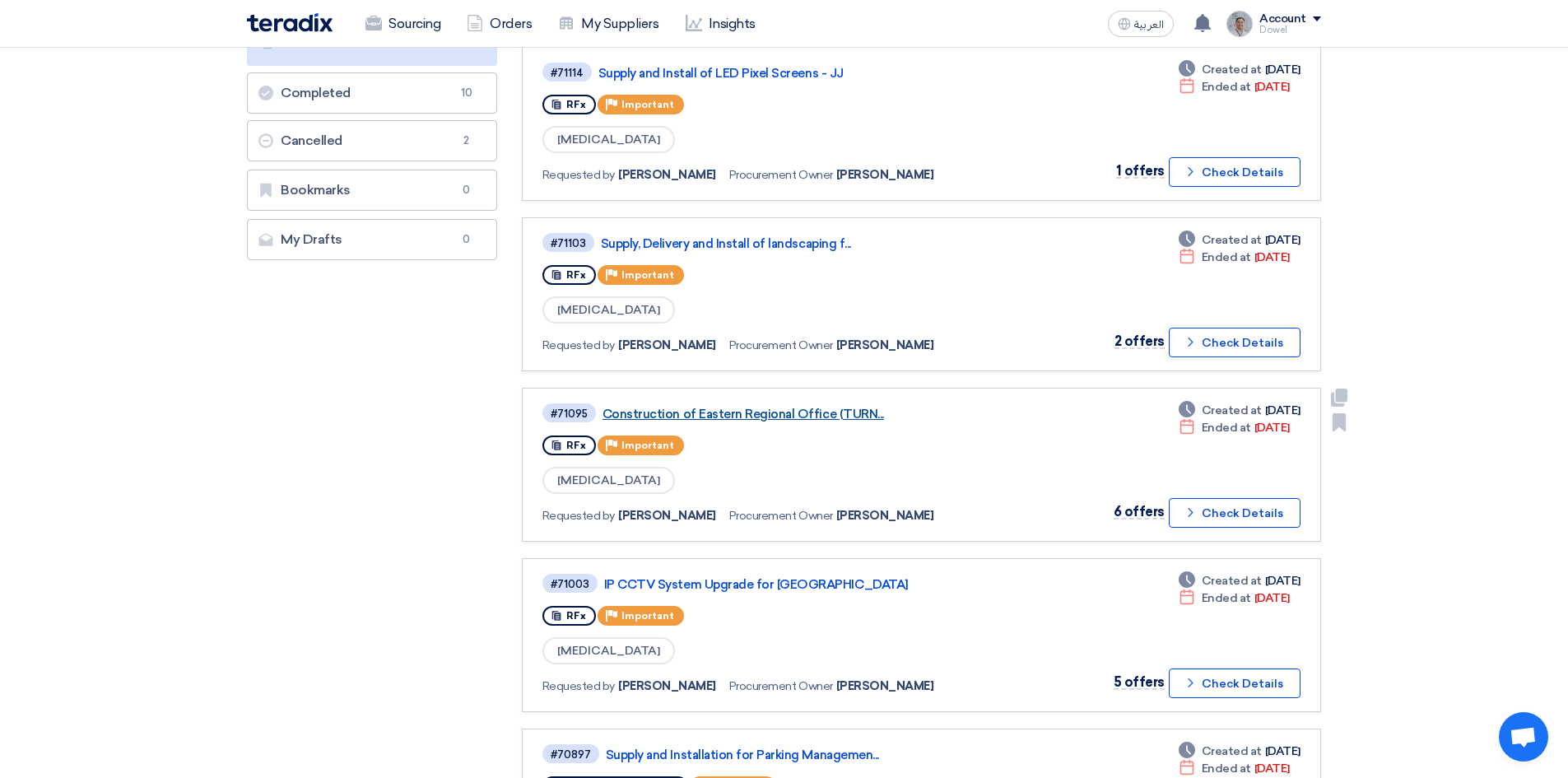
click at [807, 411] on link "Construction of Eastern Regional Office (TURN..." at bounding box center [807, 414] width 411 height 15
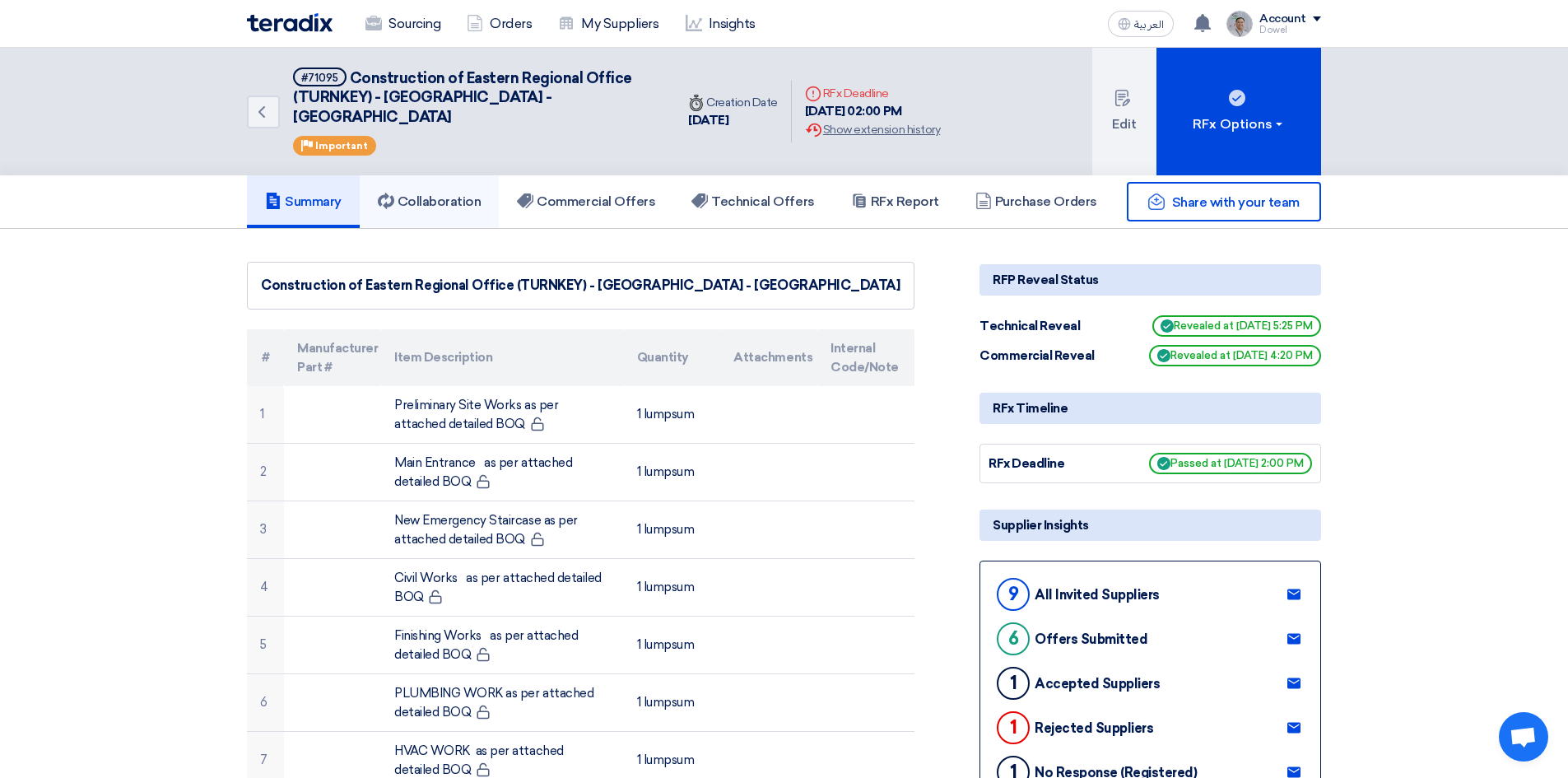
click at [454, 194] on h5 "Collaboration" at bounding box center [429, 202] width 103 height 17
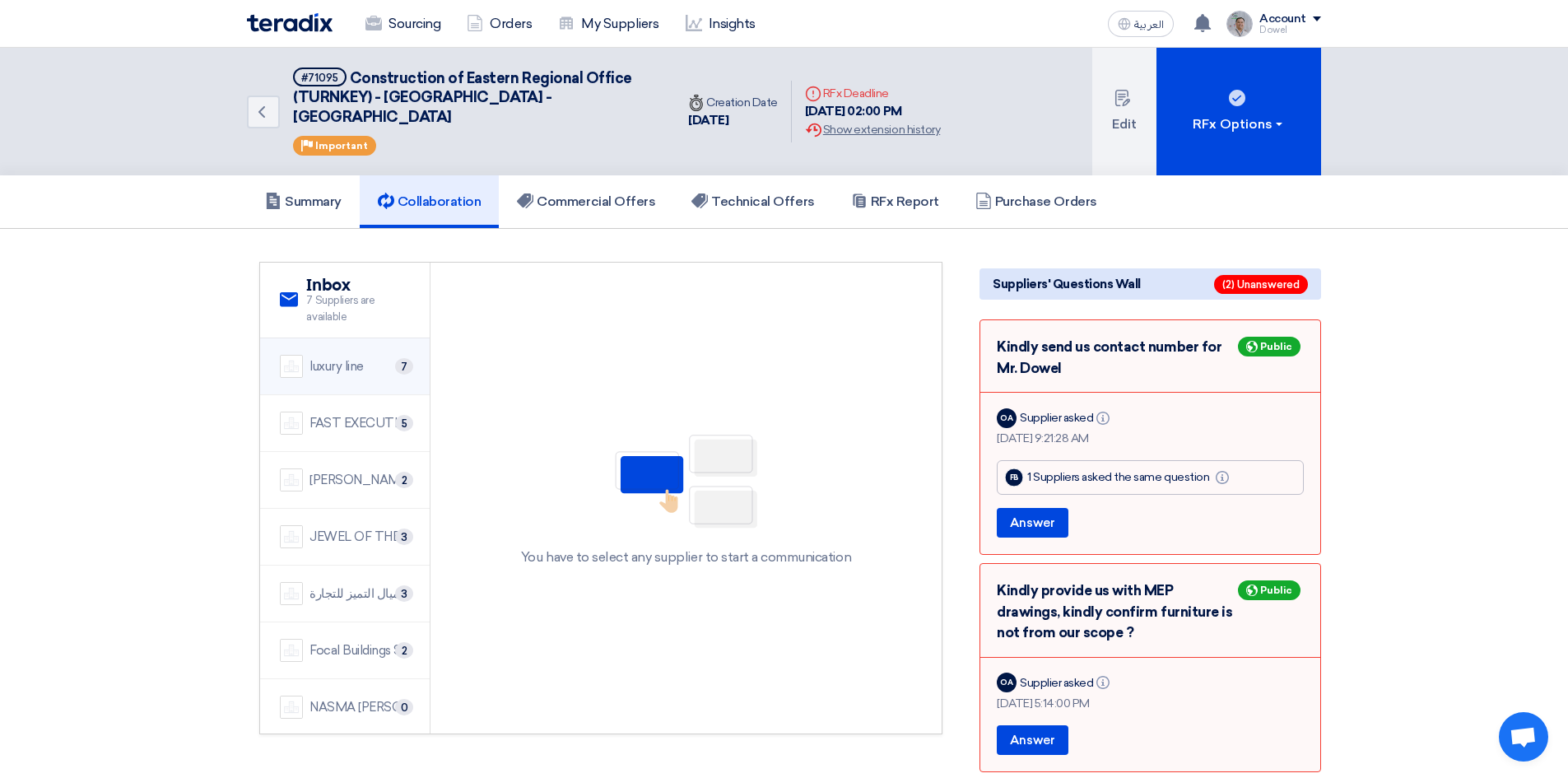
click at [349, 357] on div "luxury line" at bounding box center [336, 367] width 54 height 19
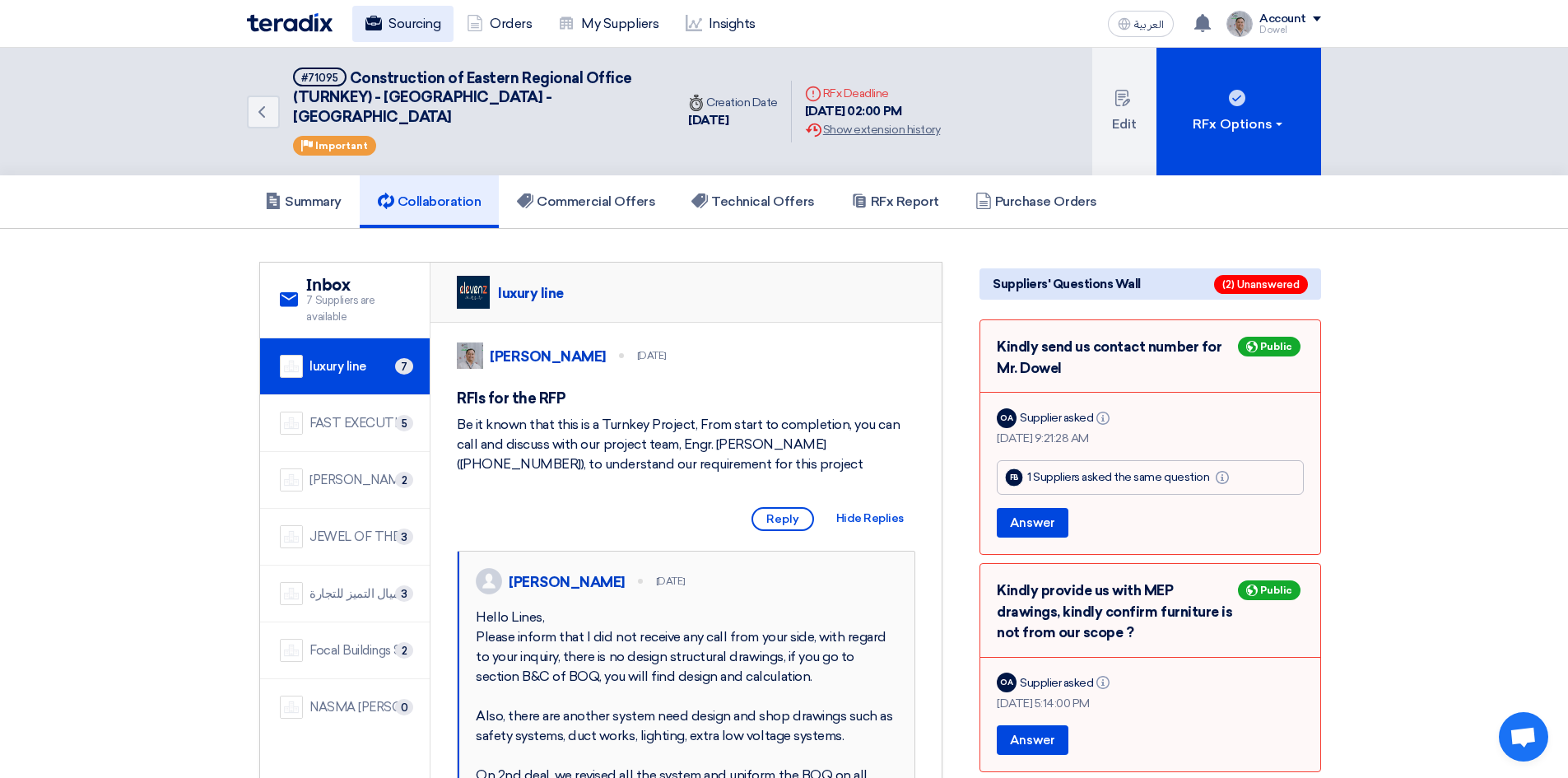
click at [409, 23] on link "Sourcing" at bounding box center [402, 24] width 101 height 37
